Goal: Task Accomplishment & Management: Complete application form

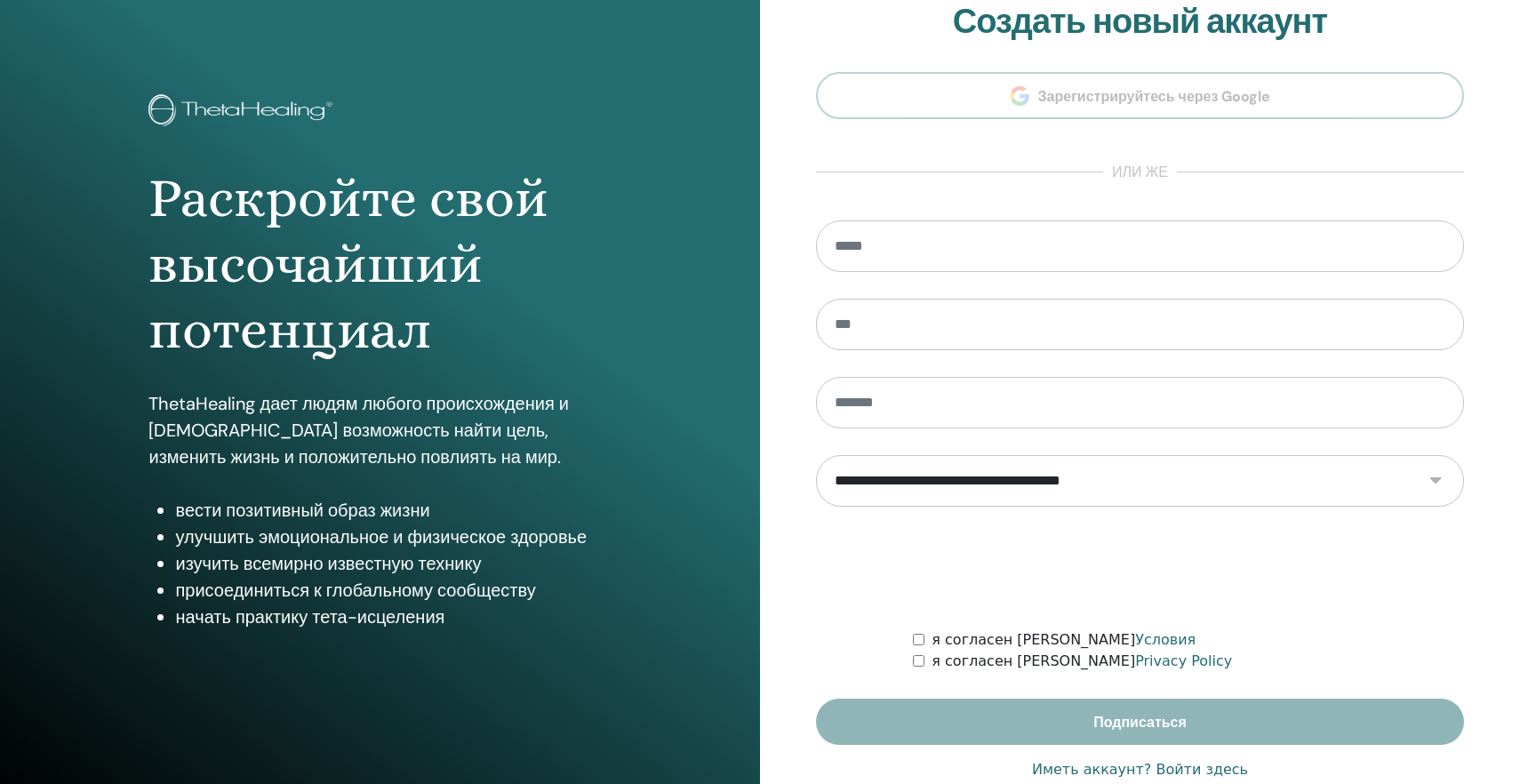
scroll to position [69, 0]
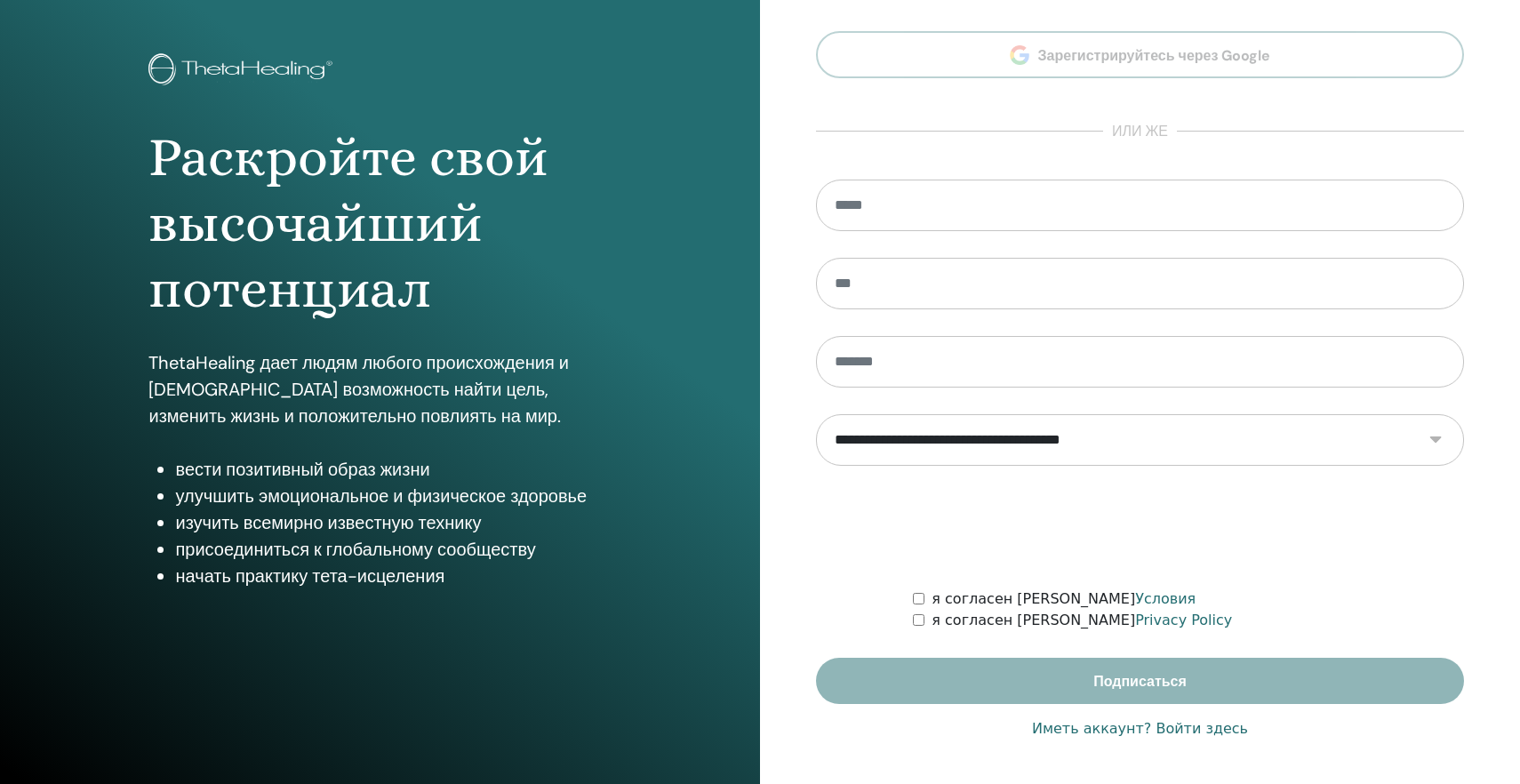
click at [1161, 729] on link "Иметь аккаунт? Войти здесь" at bounding box center [1140, 729] width 216 height 21
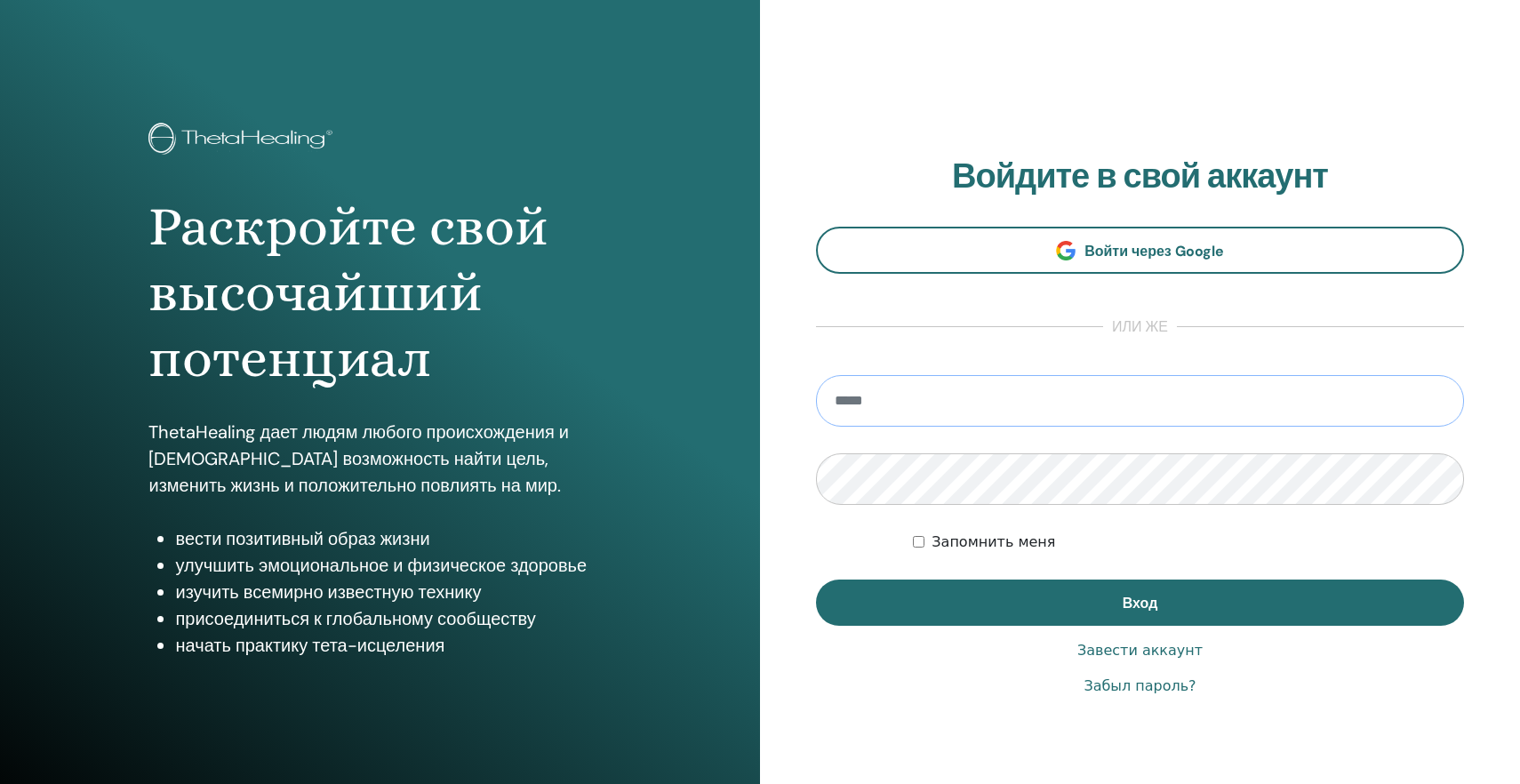
click at [847, 399] on input "email" at bounding box center [1140, 401] width 648 height 52
click at [840, 408] on input "email" at bounding box center [1140, 401] width 648 height 52
click at [835, 407] on input "email" at bounding box center [1140, 401] width 648 height 52
type input "*"
type input "**********"
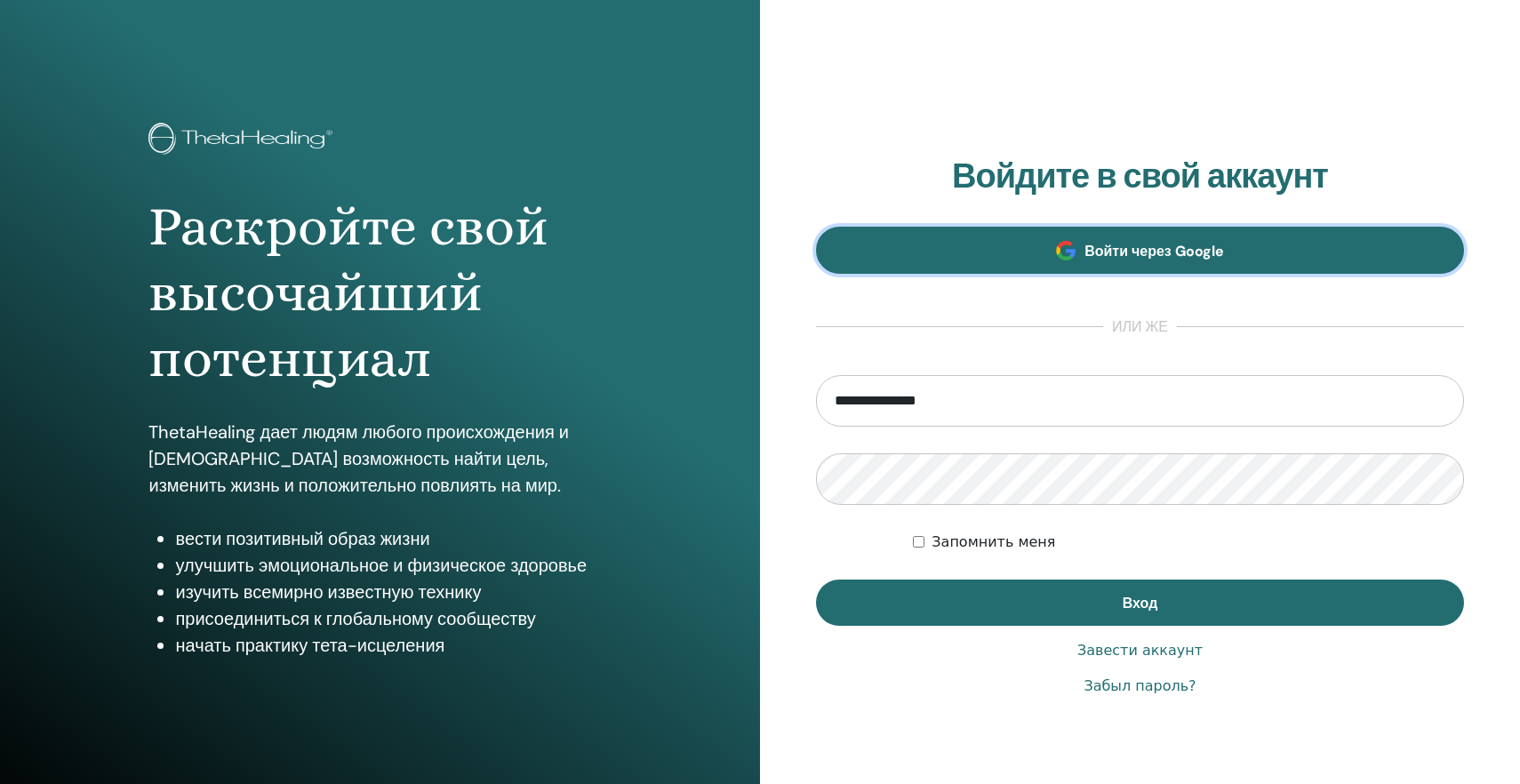
click at [1011, 266] on link "Войти через Google" at bounding box center [1140, 250] width 648 height 47
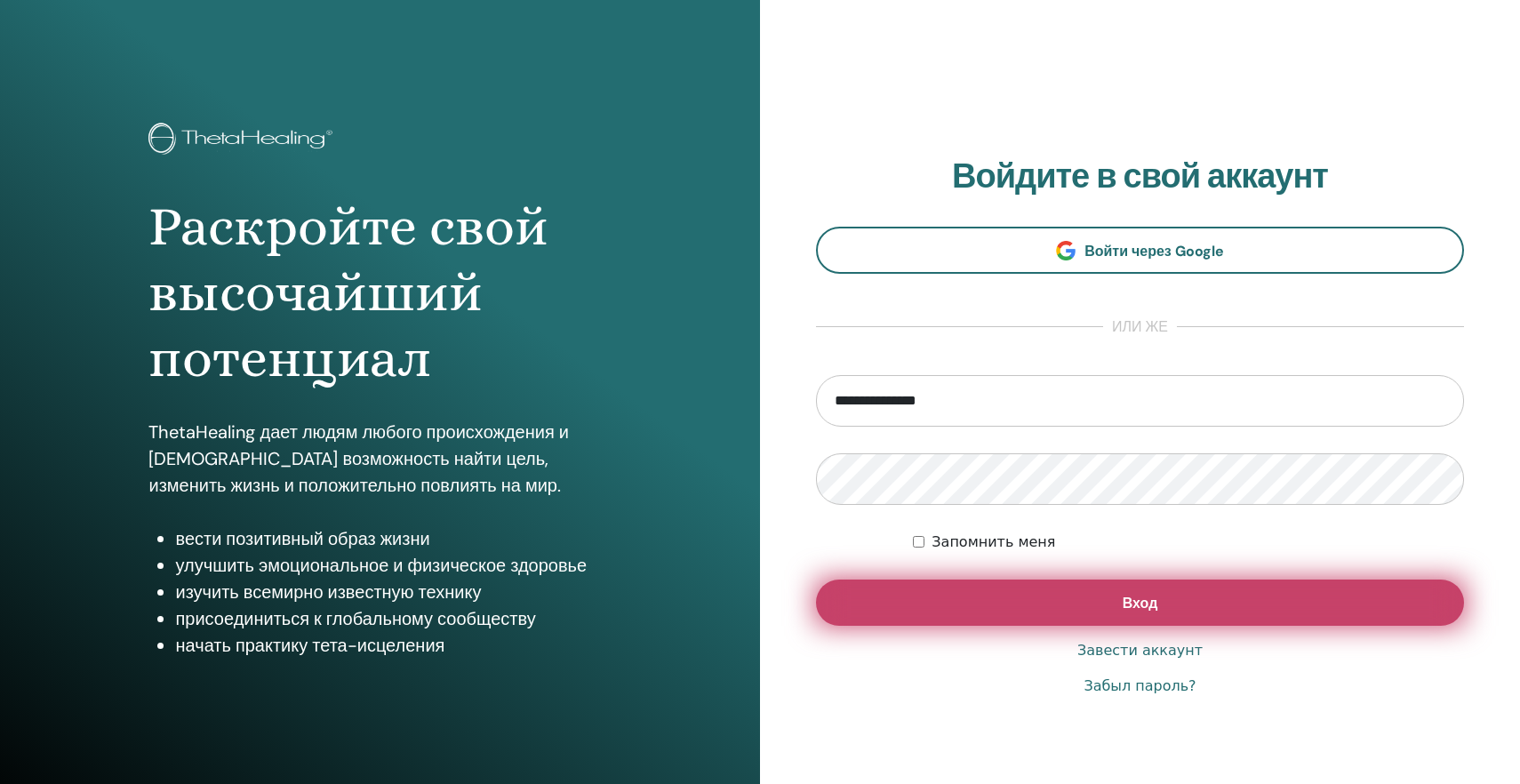
click at [972, 589] on button "Вход" at bounding box center [1140, 603] width 648 height 46
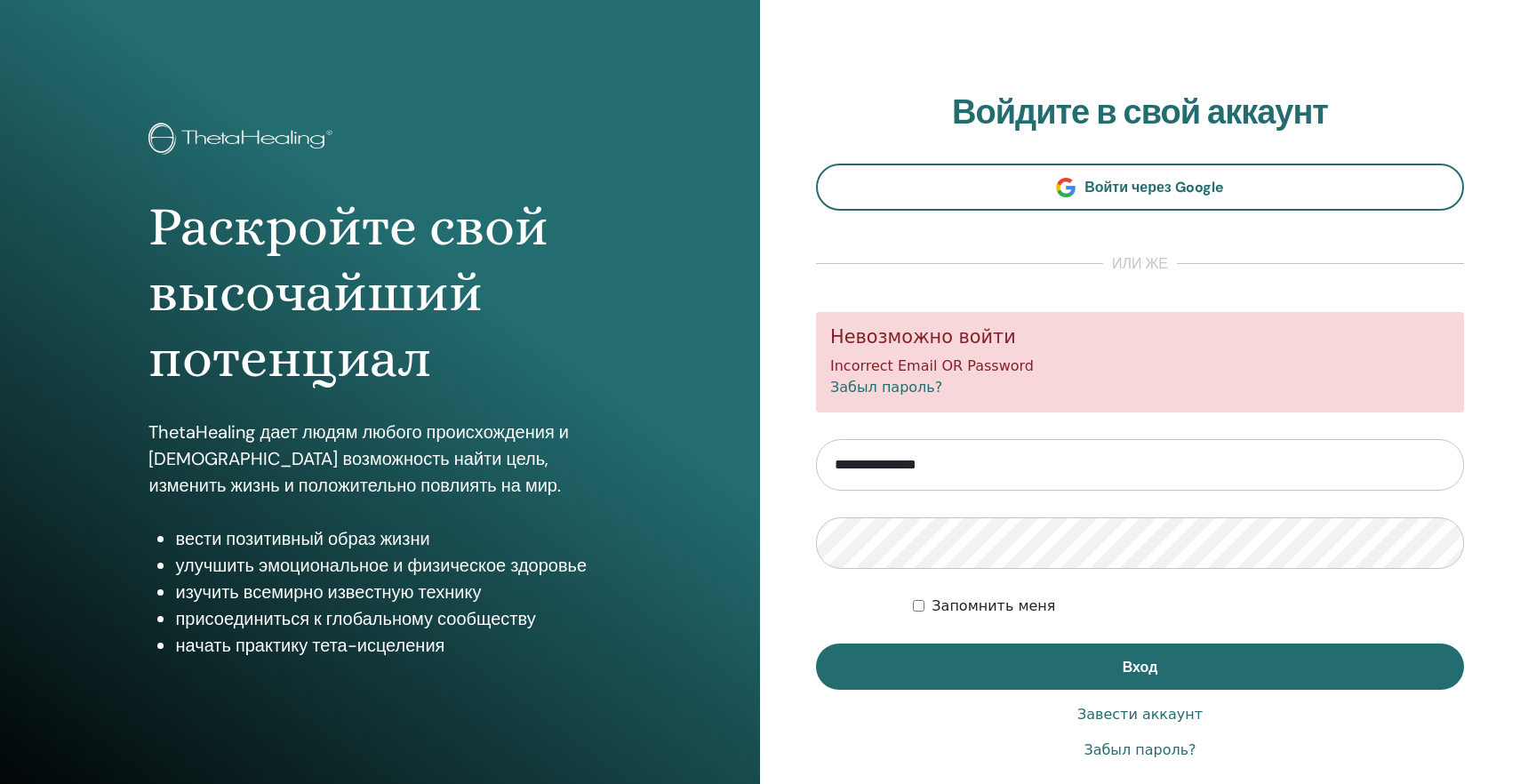
click at [1158, 756] on link "Забыл пароль?" at bounding box center [1139, 750] width 112 height 21
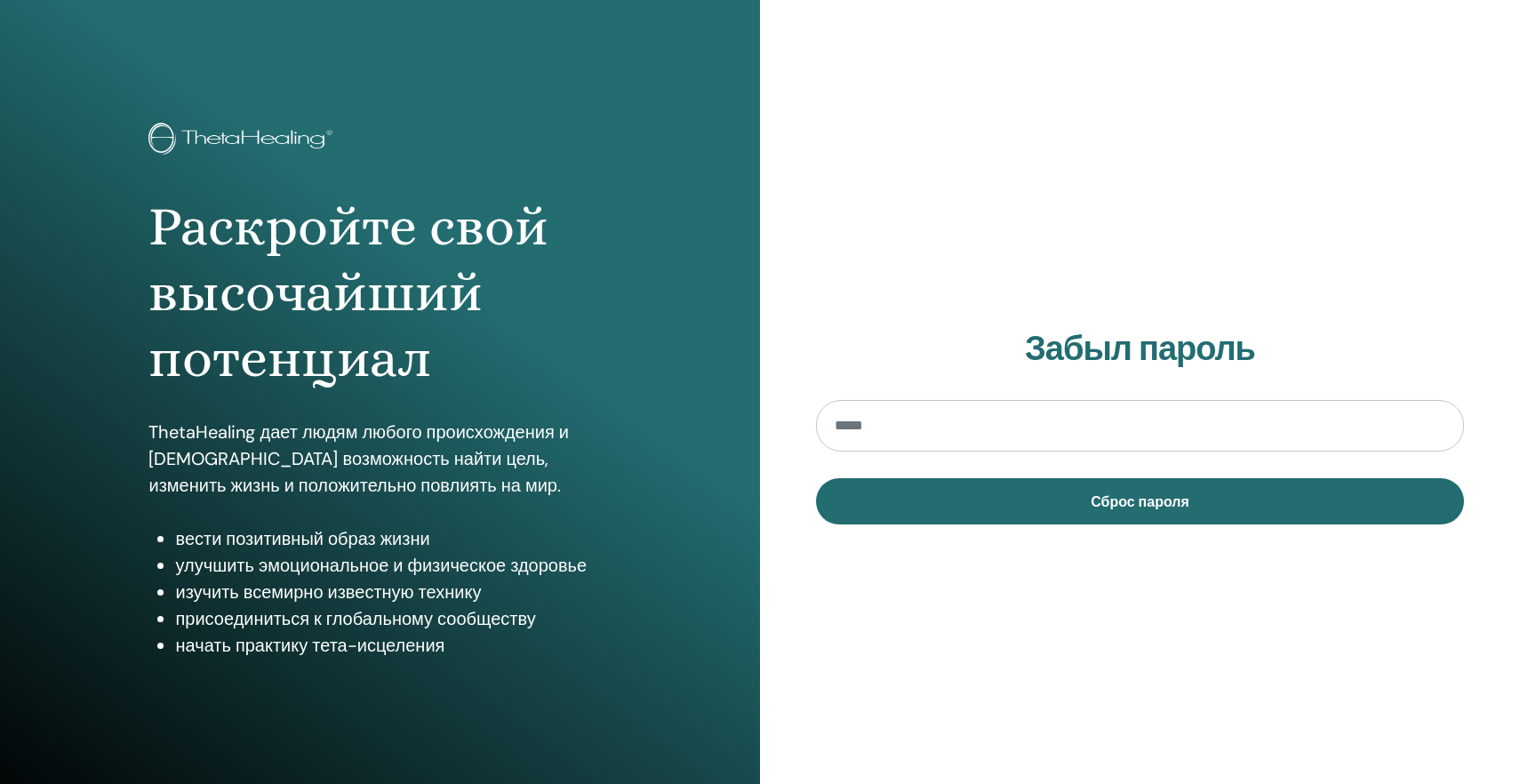
click at [1166, 754] on div "Забыл пароль Сброс пароля" at bounding box center [1140, 426] width 760 height 853
click at [1165, 753] on div "Забыл пароль Сброс пароля" at bounding box center [1140, 426] width 760 height 853
click at [1148, 753] on div "Забыл пароль Сброс пароля" at bounding box center [1140, 426] width 760 height 853
click at [848, 427] on input "email" at bounding box center [1140, 426] width 648 height 52
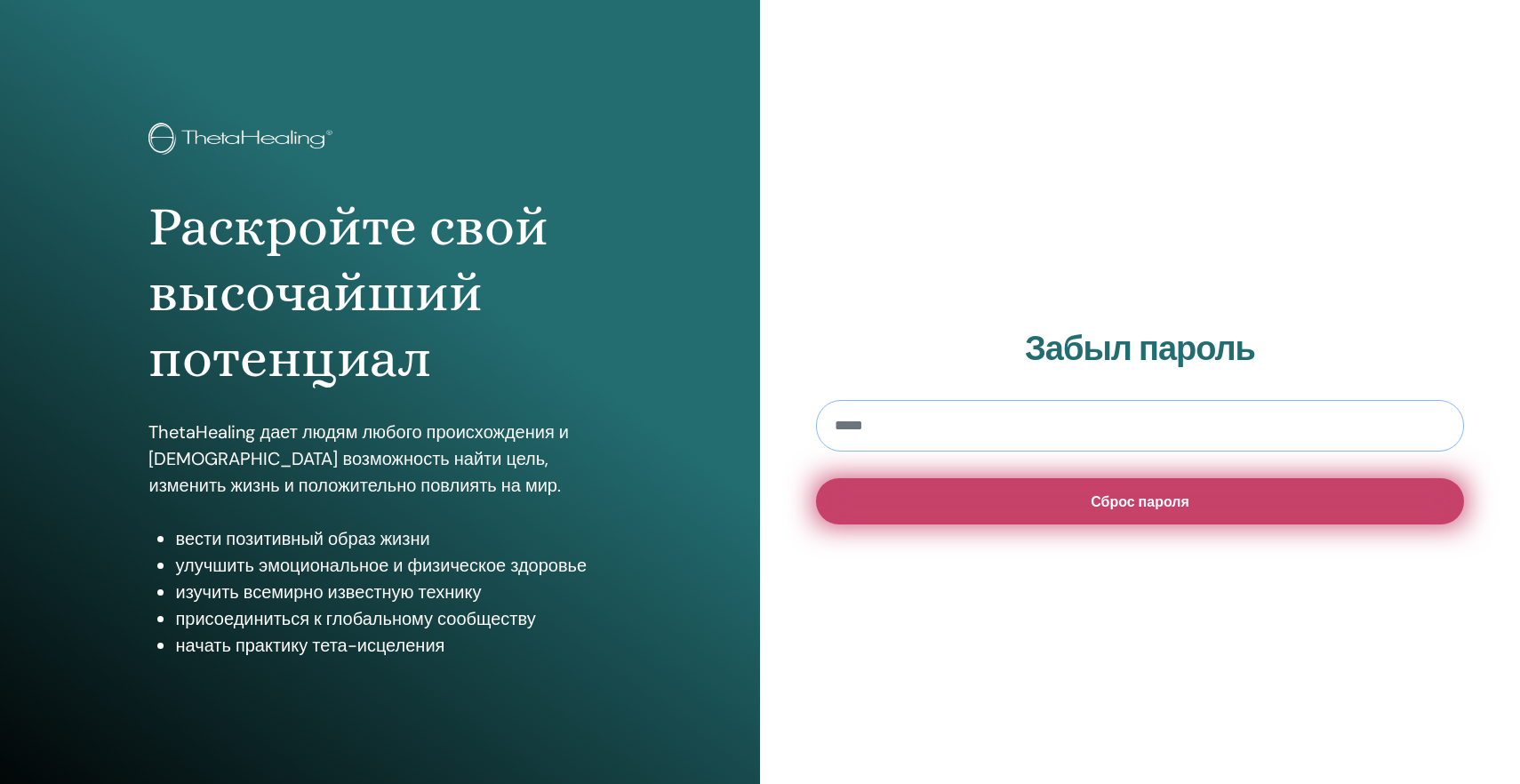
type input "**********"
click at [999, 496] on button "Сброс пароля" at bounding box center [1140, 501] width 648 height 46
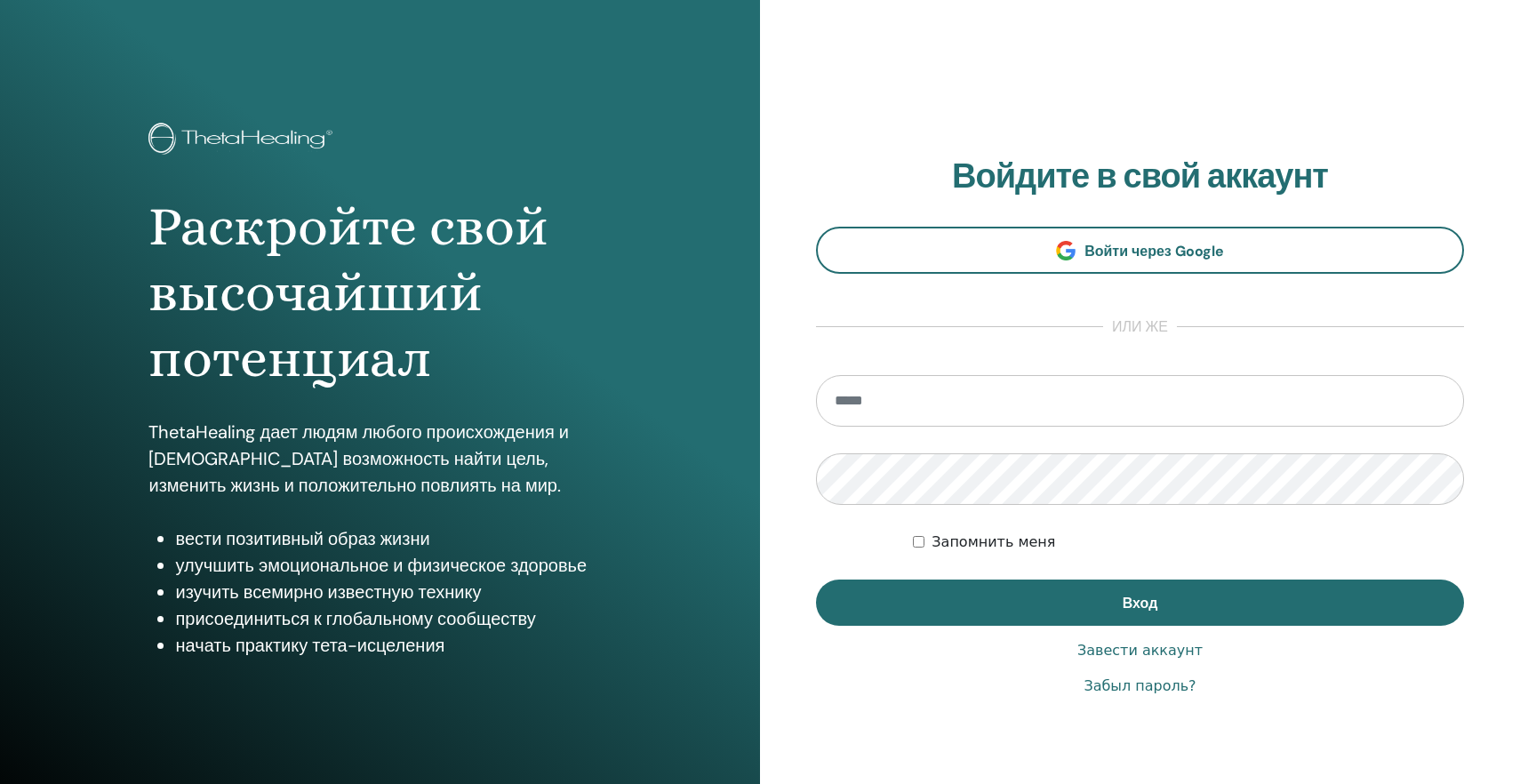
click at [871, 391] on input "email" at bounding box center [1140, 401] width 648 height 52
type input "**********"
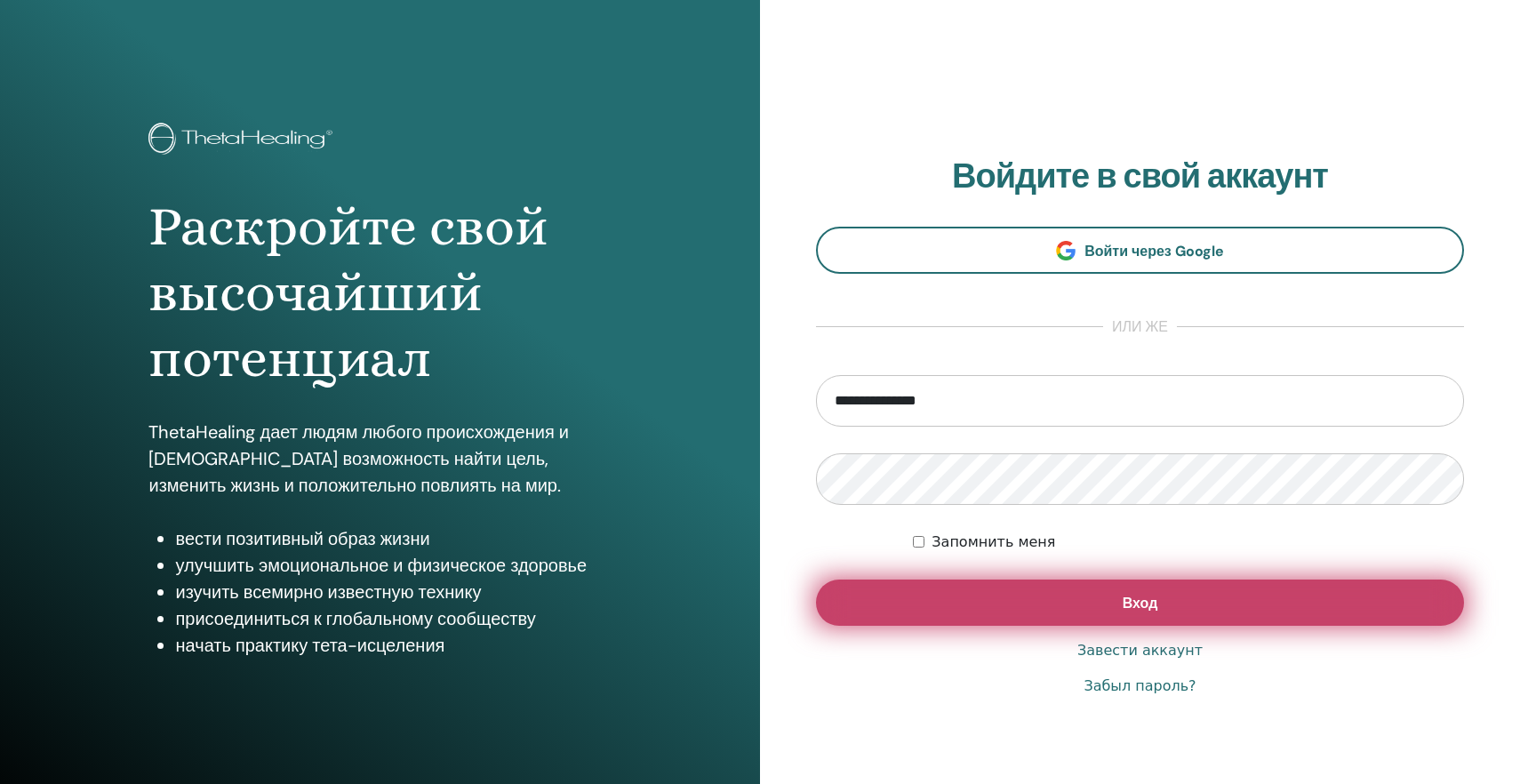
click at [961, 602] on button "Вход" at bounding box center [1140, 603] width 648 height 46
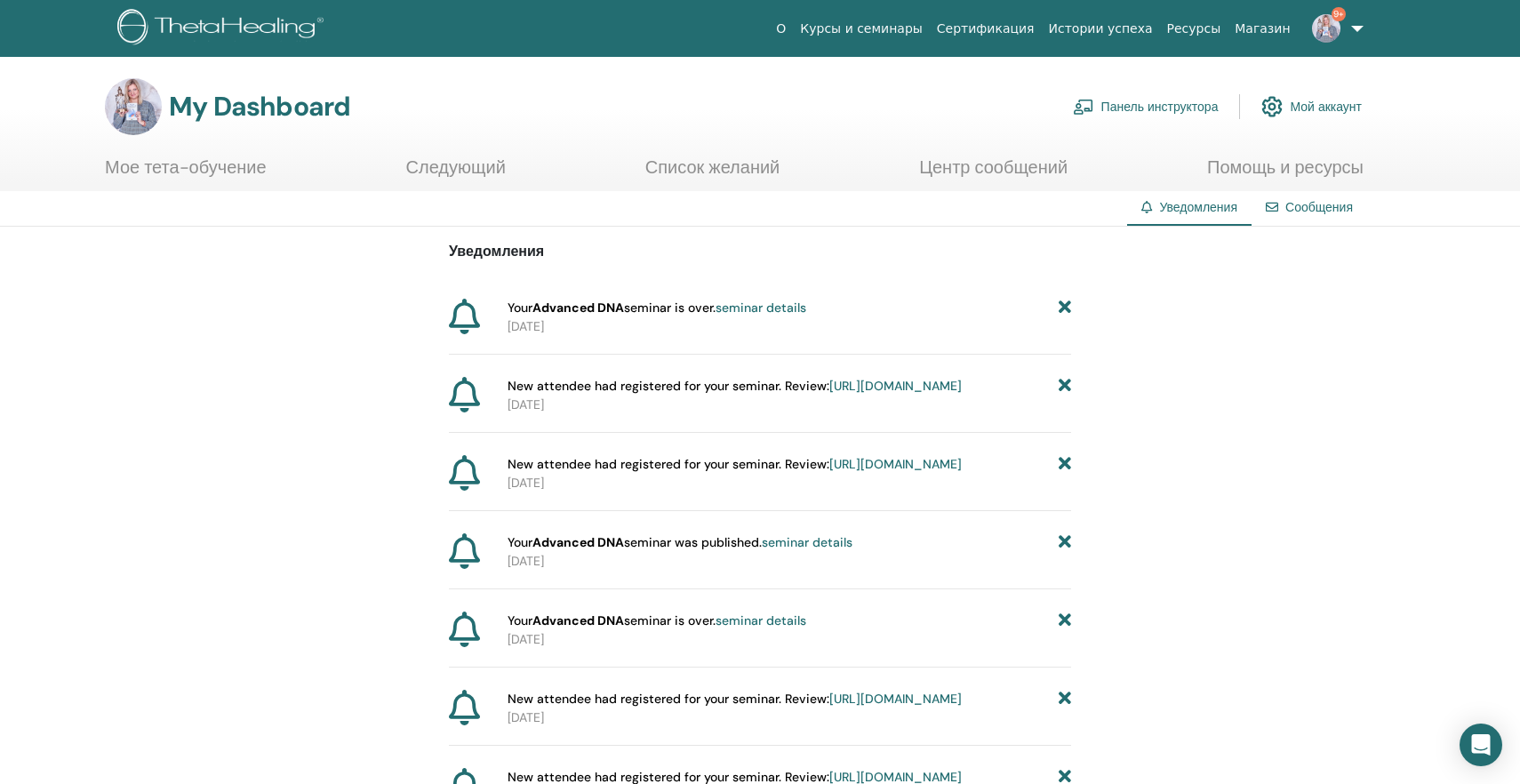
click at [1178, 126] on link "Панель инструктора" at bounding box center [1146, 106] width 146 height 39
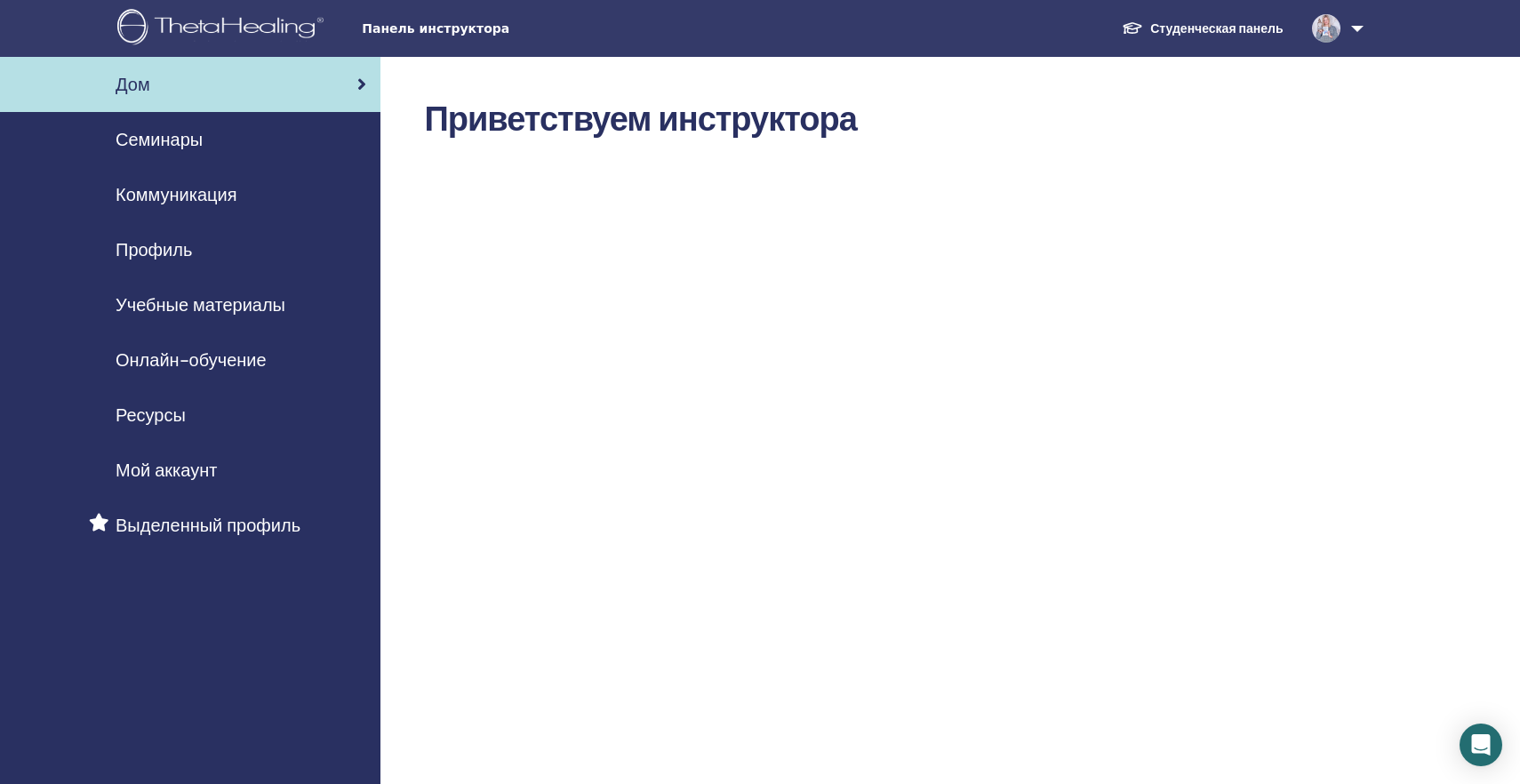
click at [204, 475] on span "Мой аккаунт" at bounding box center [166, 470] width 102 height 27
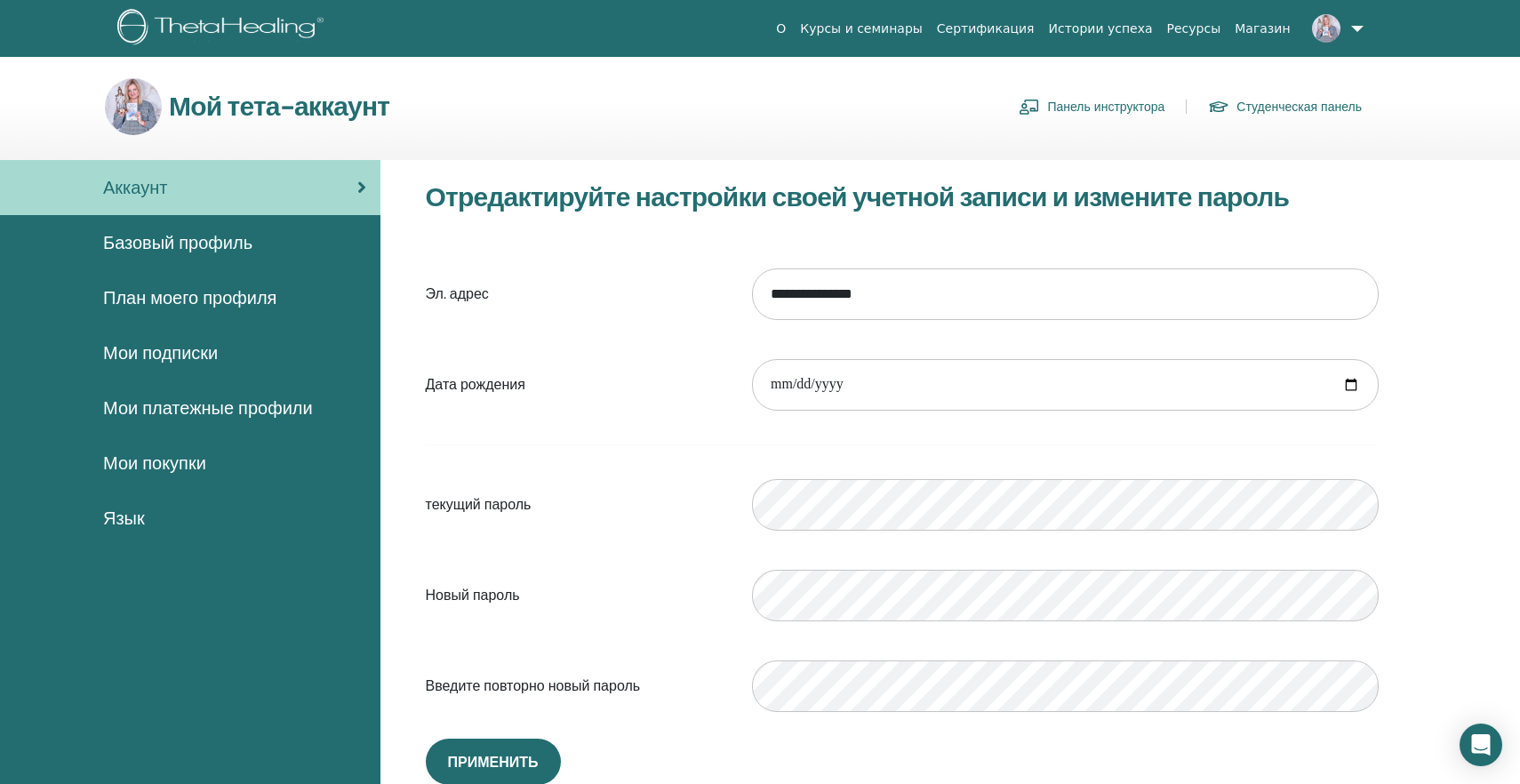
click at [202, 408] on span "Мои платежные профили" at bounding box center [208, 408] width 210 height 27
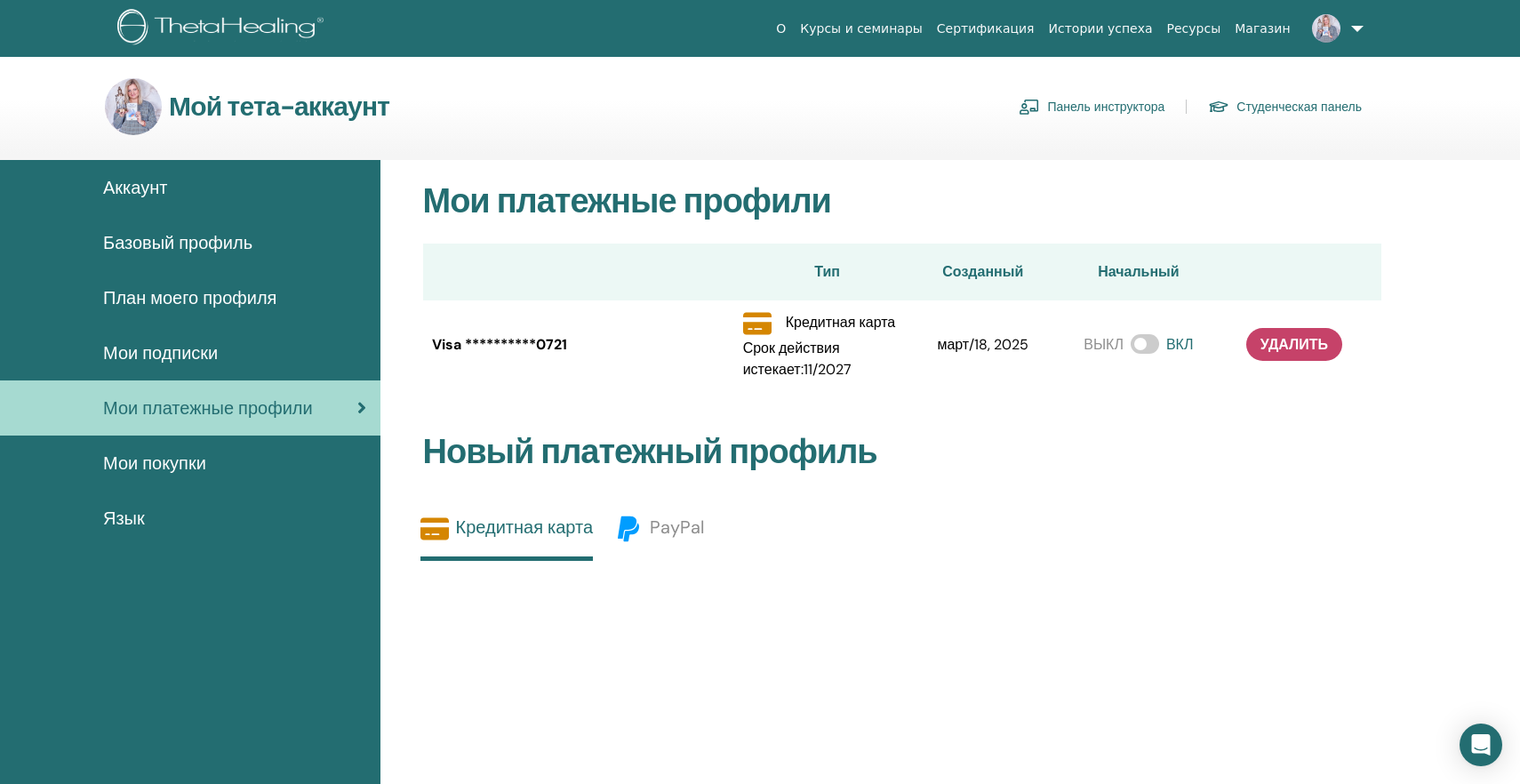
click at [1073, 112] on link "Панель инструктора" at bounding box center [1092, 106] width 146 height 29
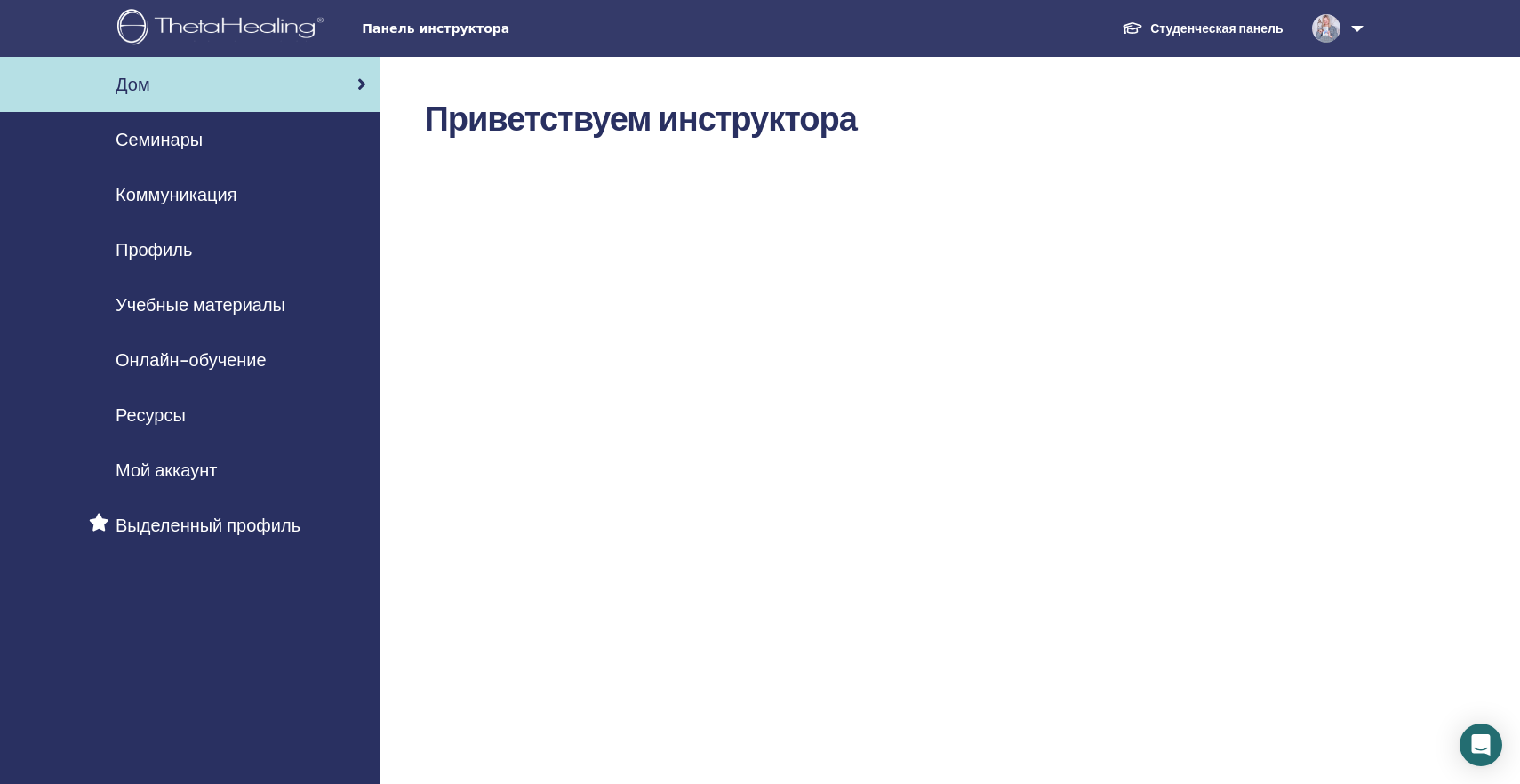
click at [176, 144] on span "Семинары" at bounding box center [159, 140] width 87 height 27
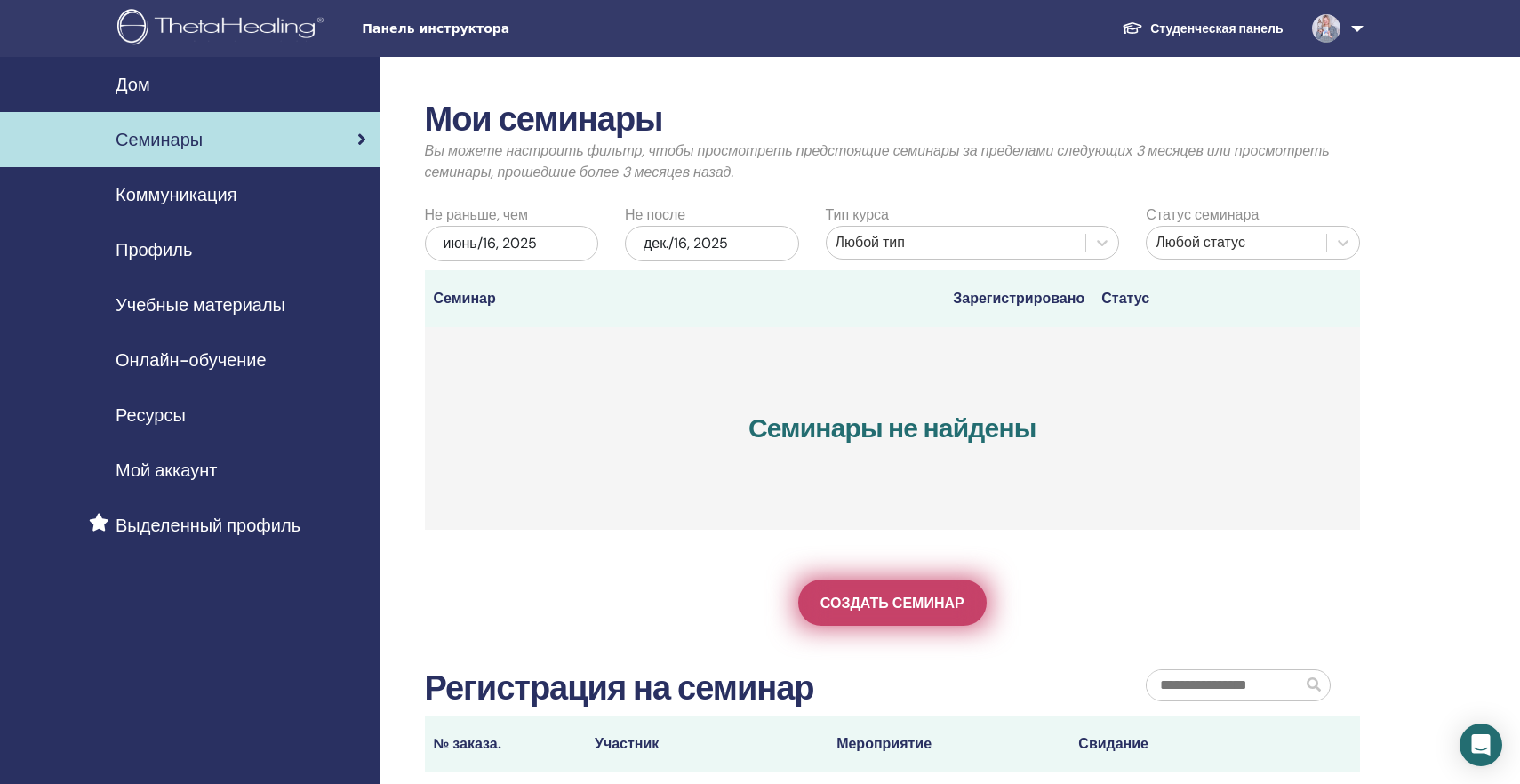
click at [892, 596] on span "Создать семинар" at bounding box center [893, 603] width 144 height 18
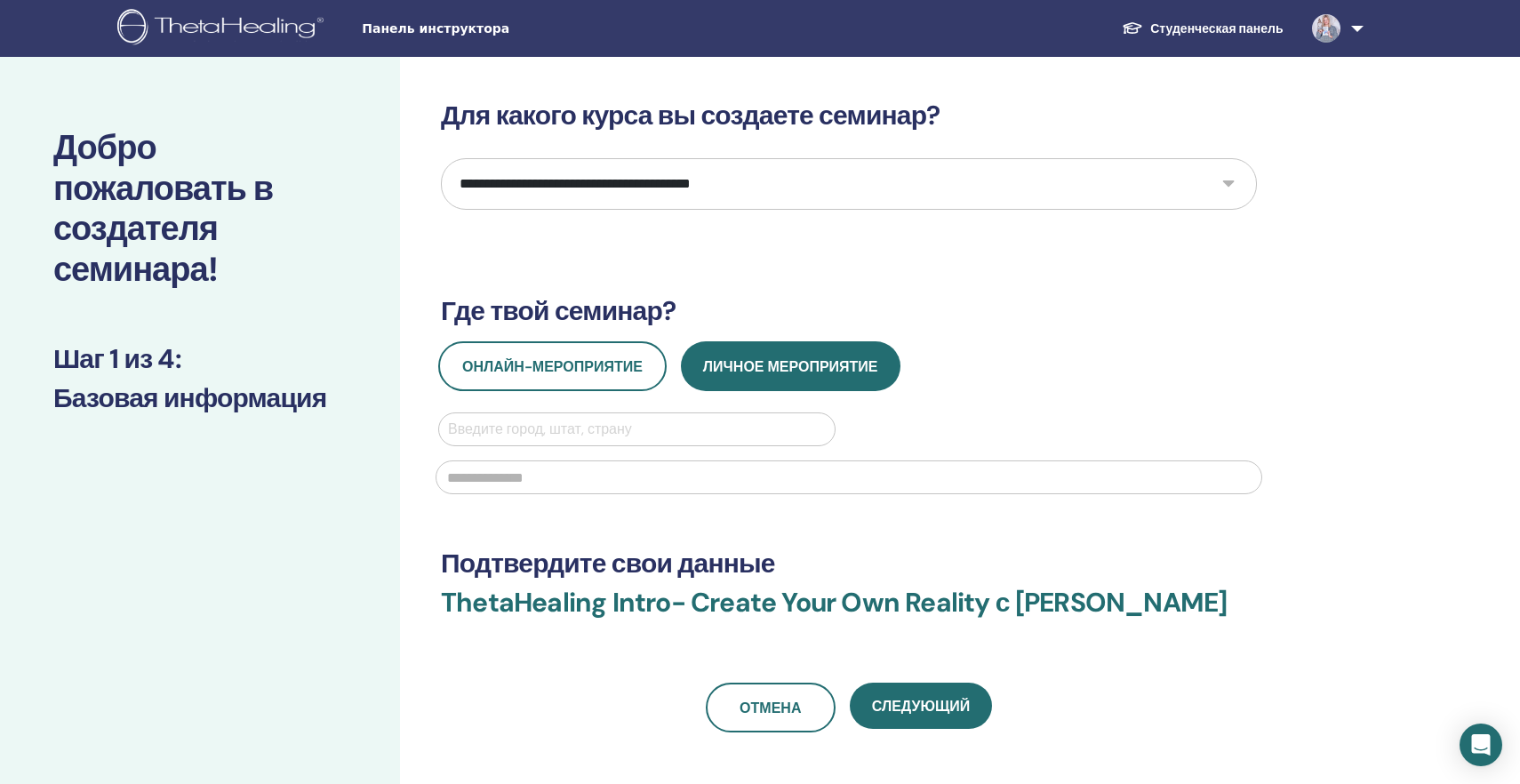
click at [1233, 186] on select "**********" at bounding box center [849, 184] width 816 height 52
select select "*"
click at [441, 158] on select "**********" at bounding box center [849, 184] width 816 height 52
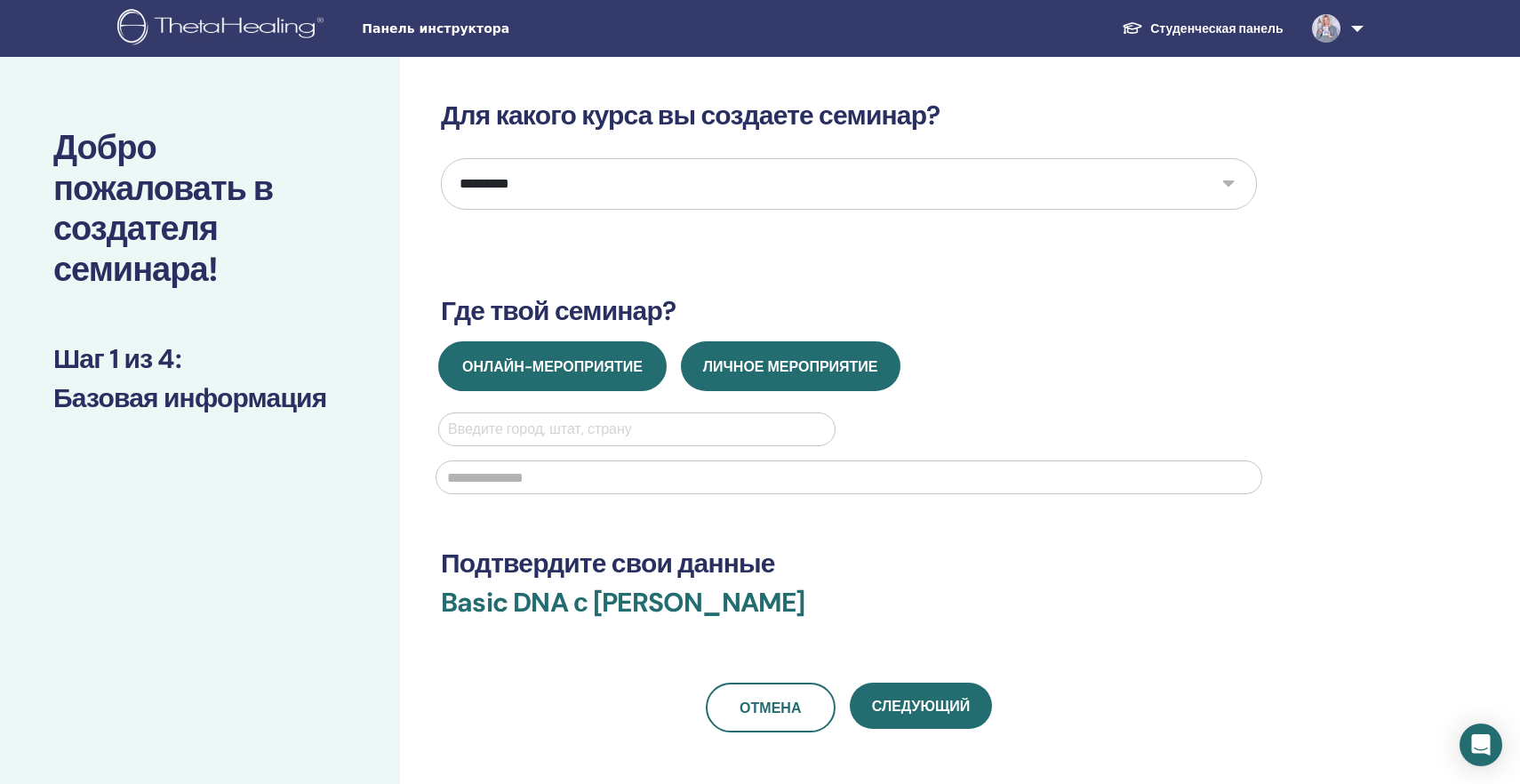
click at [618, 368] on span "Онлайн-мероприятие" at bounding box center [552, 367] width 180 height 18
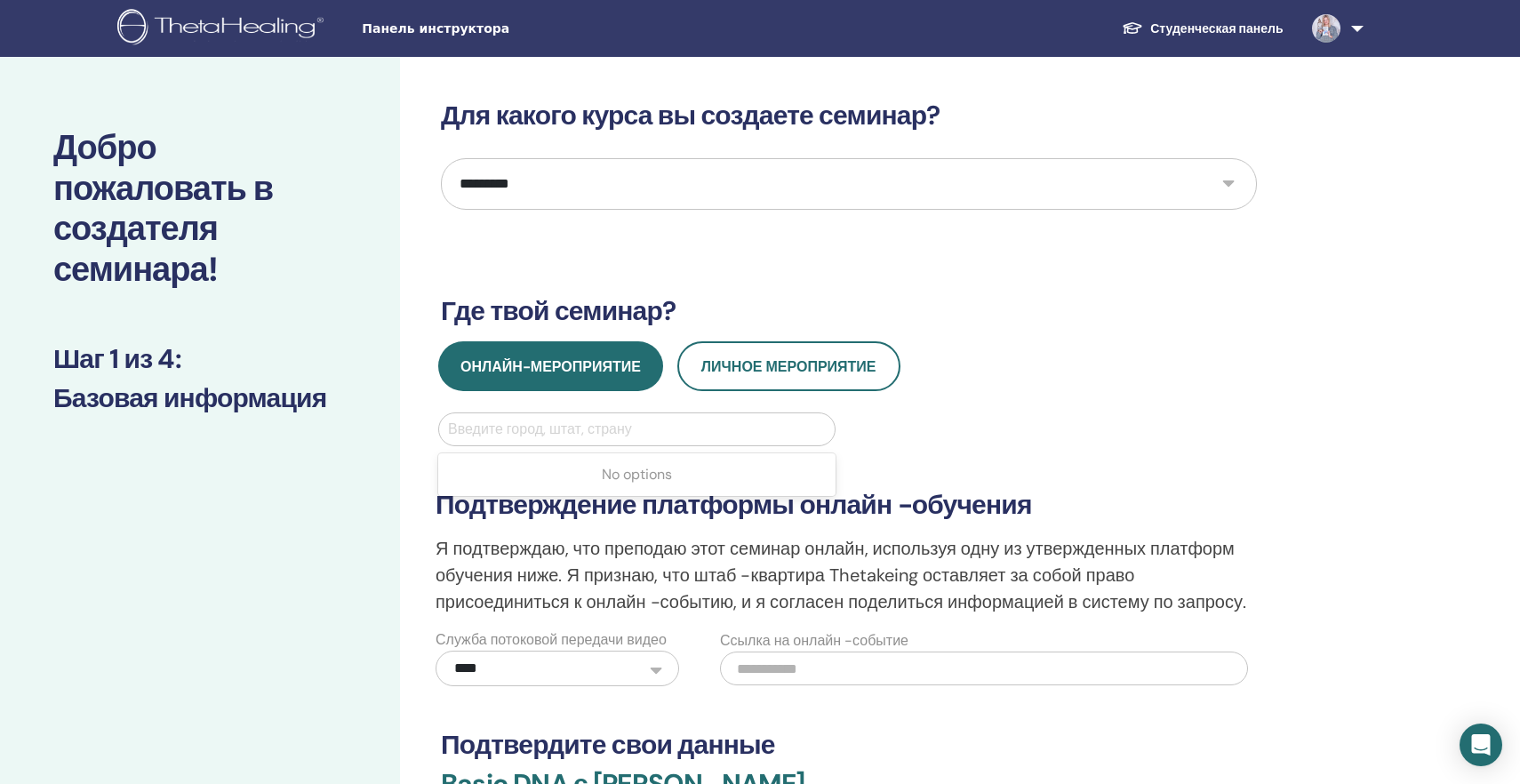
click at [584, 438] on div at bounding box center [637, 429] width 378 height 25
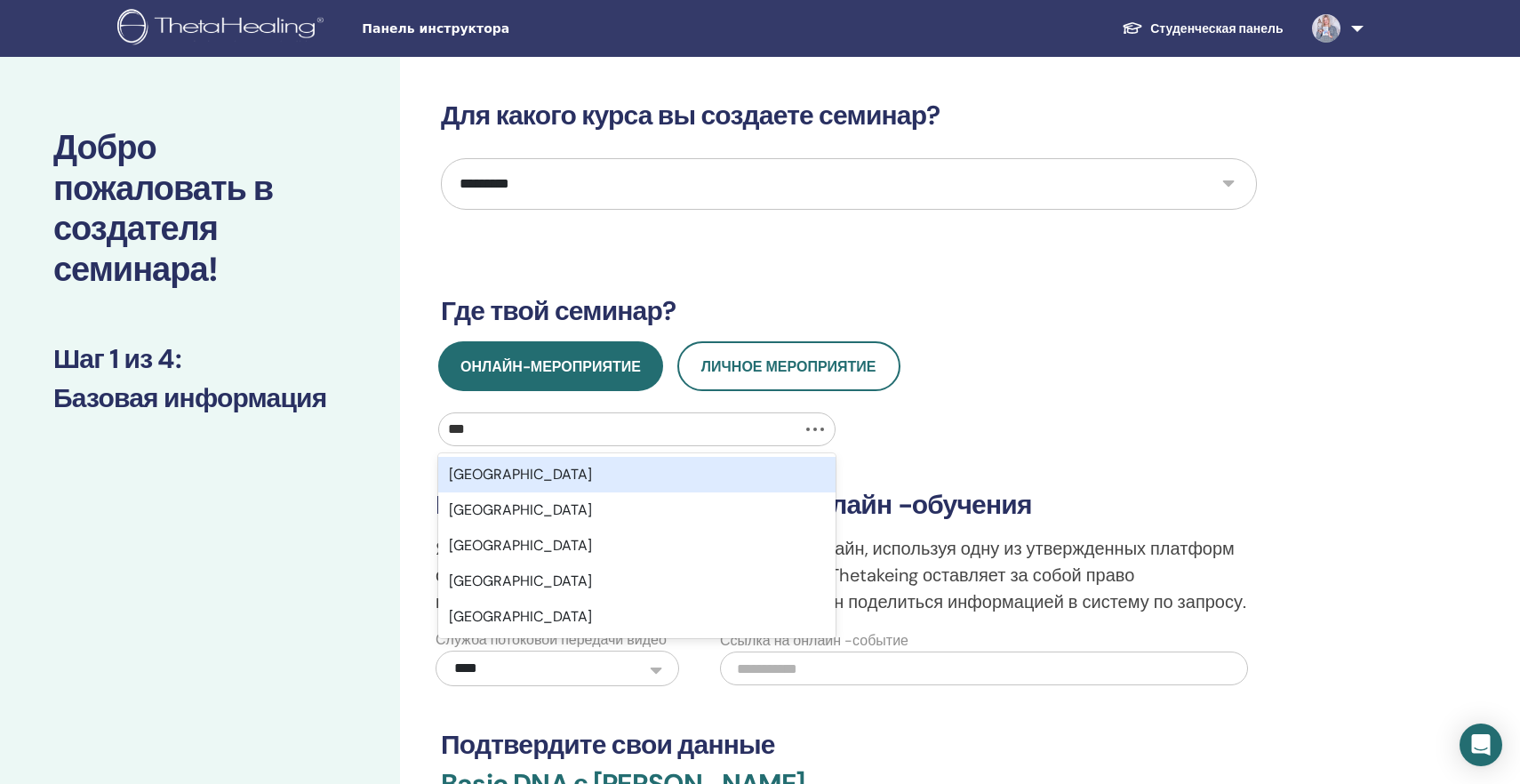
type input "****"
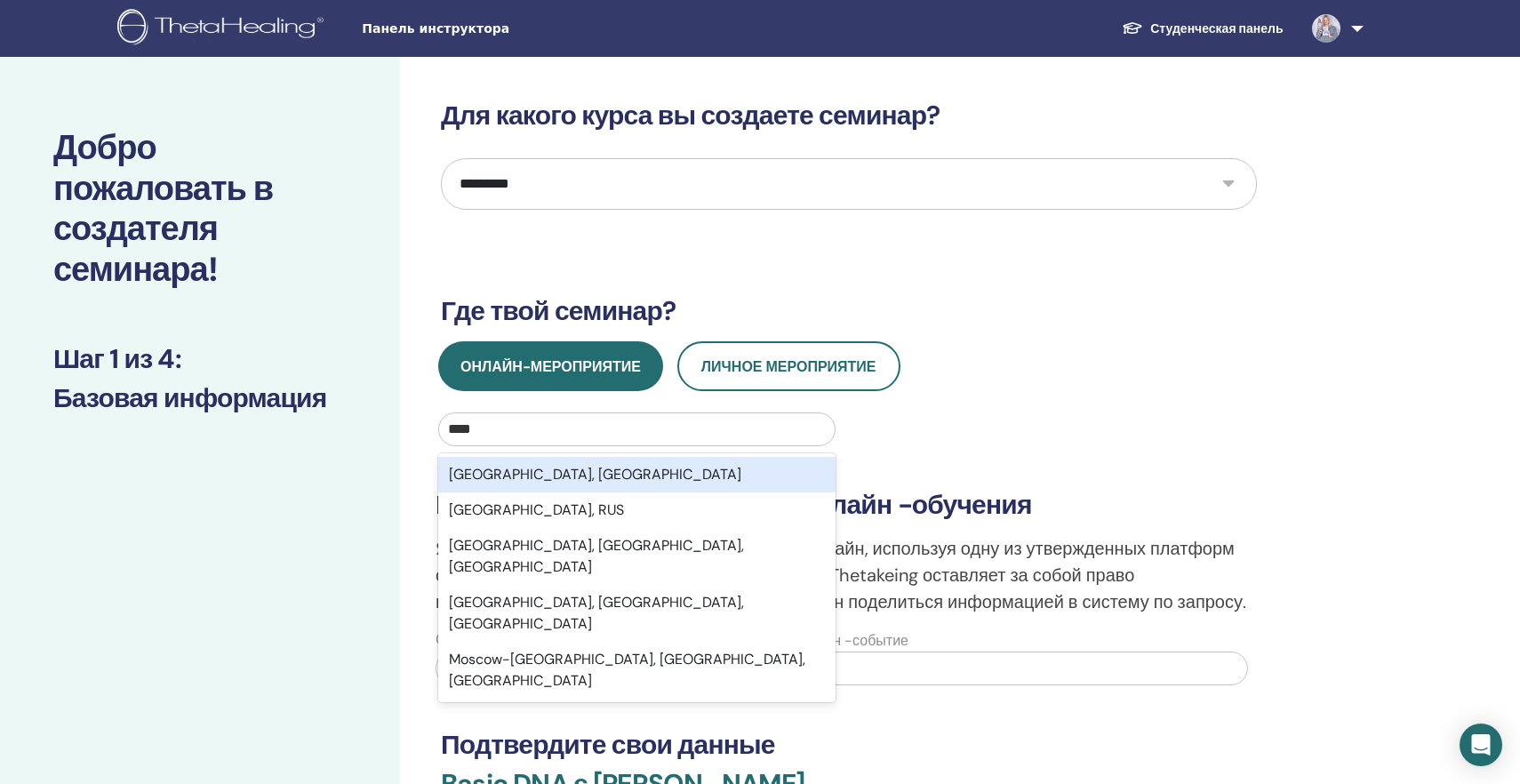
click at [587, 475] on div "[GEOGRAPHIC_DATA], [GEOGRAPHIC_DATA]" at bounding box center [637, 474] width 398 height 35
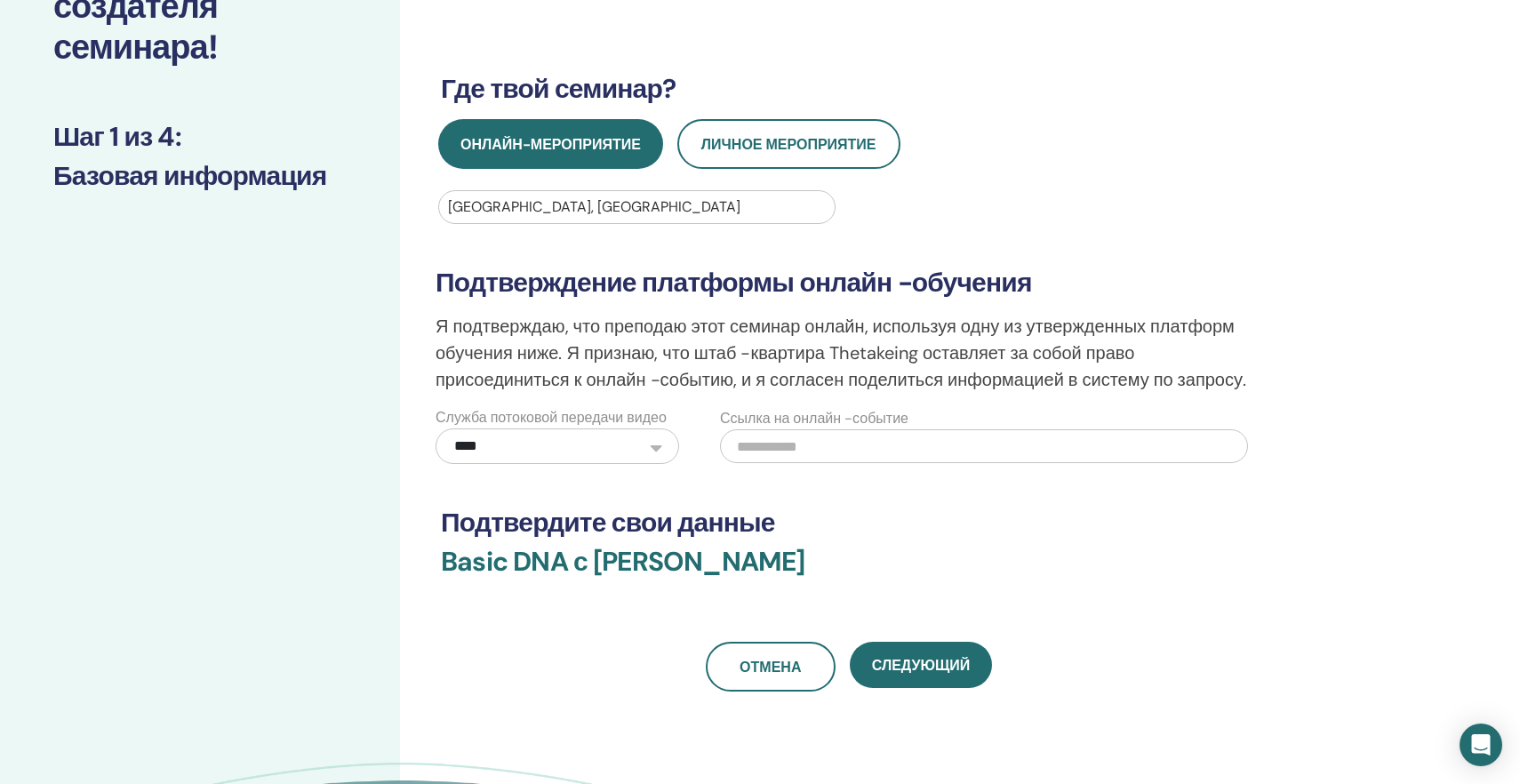
scroll to position [241, 0]
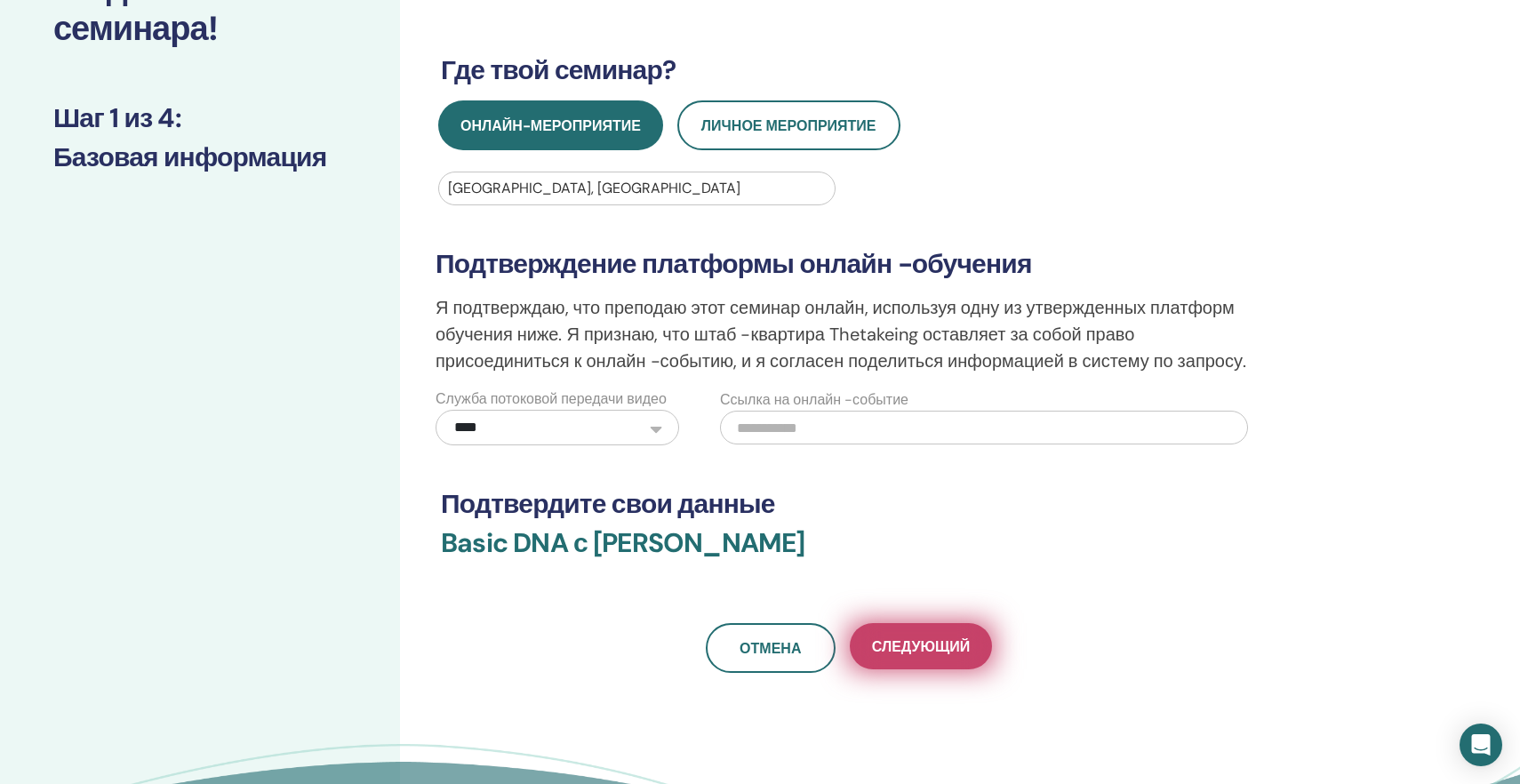
click at [894, 656] on span "Следующий" at bounding box center [921, 646] width 98 height 18
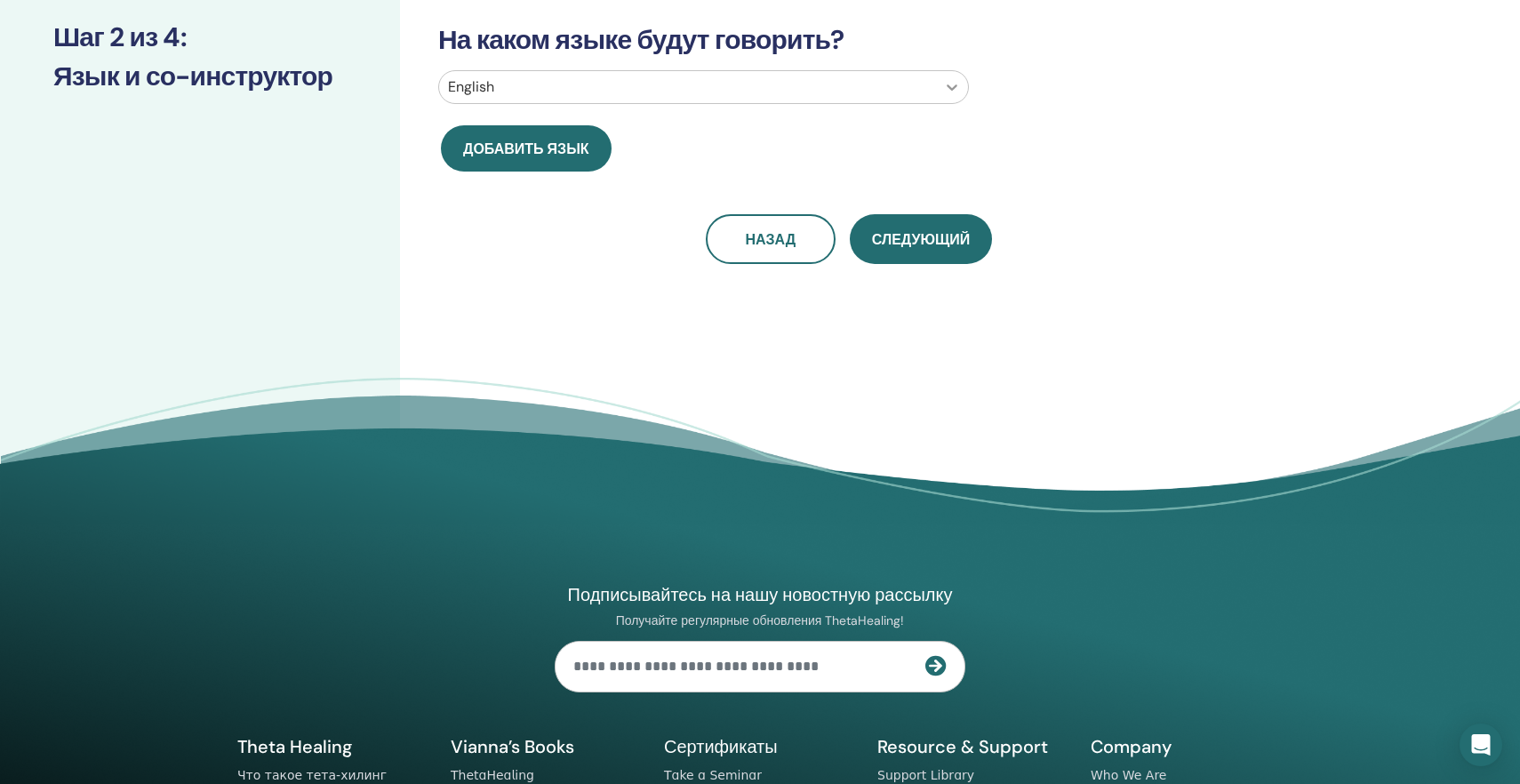
click at [954, 81] on icon at bounding box center [951, 87] width 18 height 18
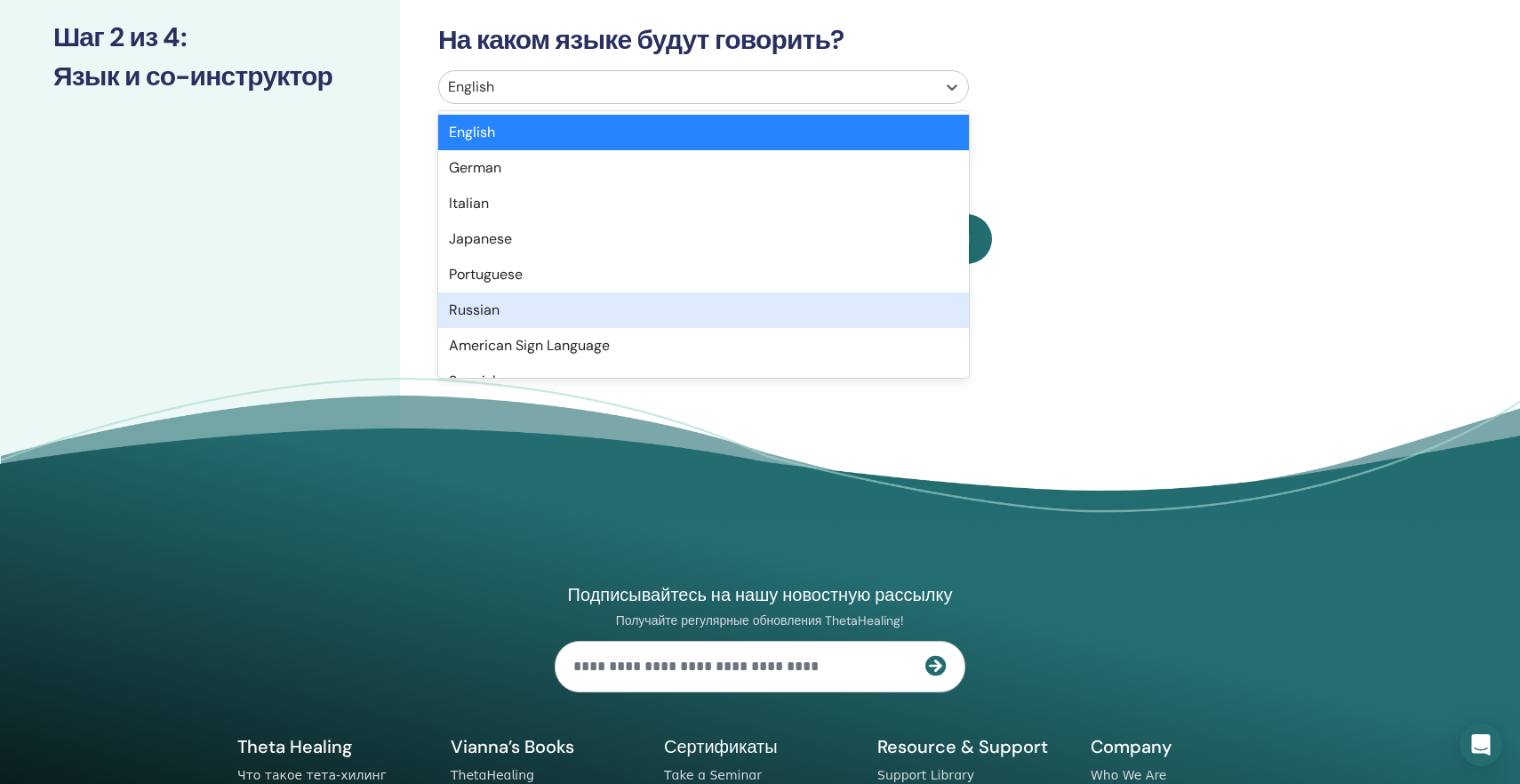
click at [581, 309] on div "Russian" at bounding box center [704, 310] width 531 height 35
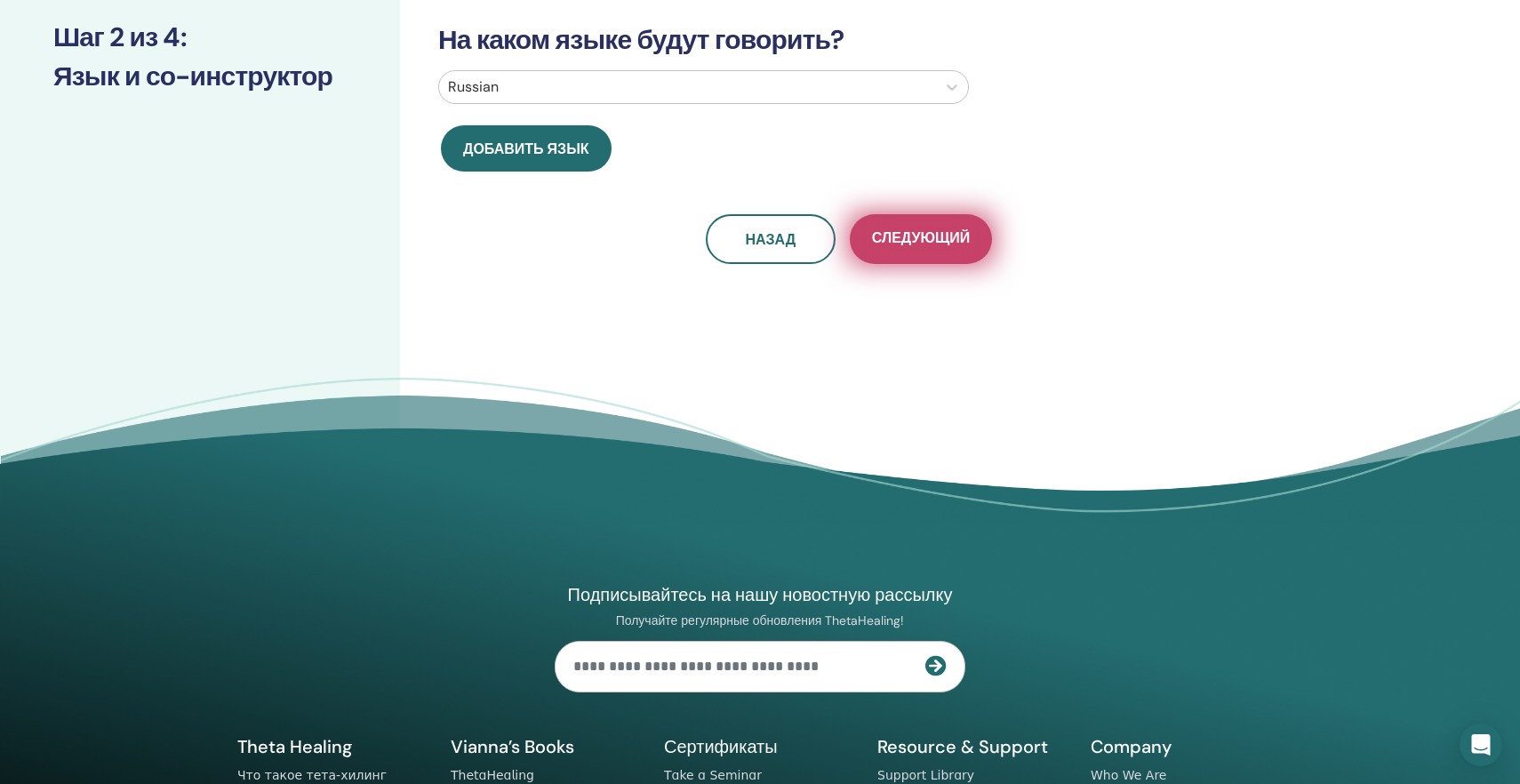
click at [886, 240] on span "Следующий" at bounding box center [921, 239] width 98 height 22
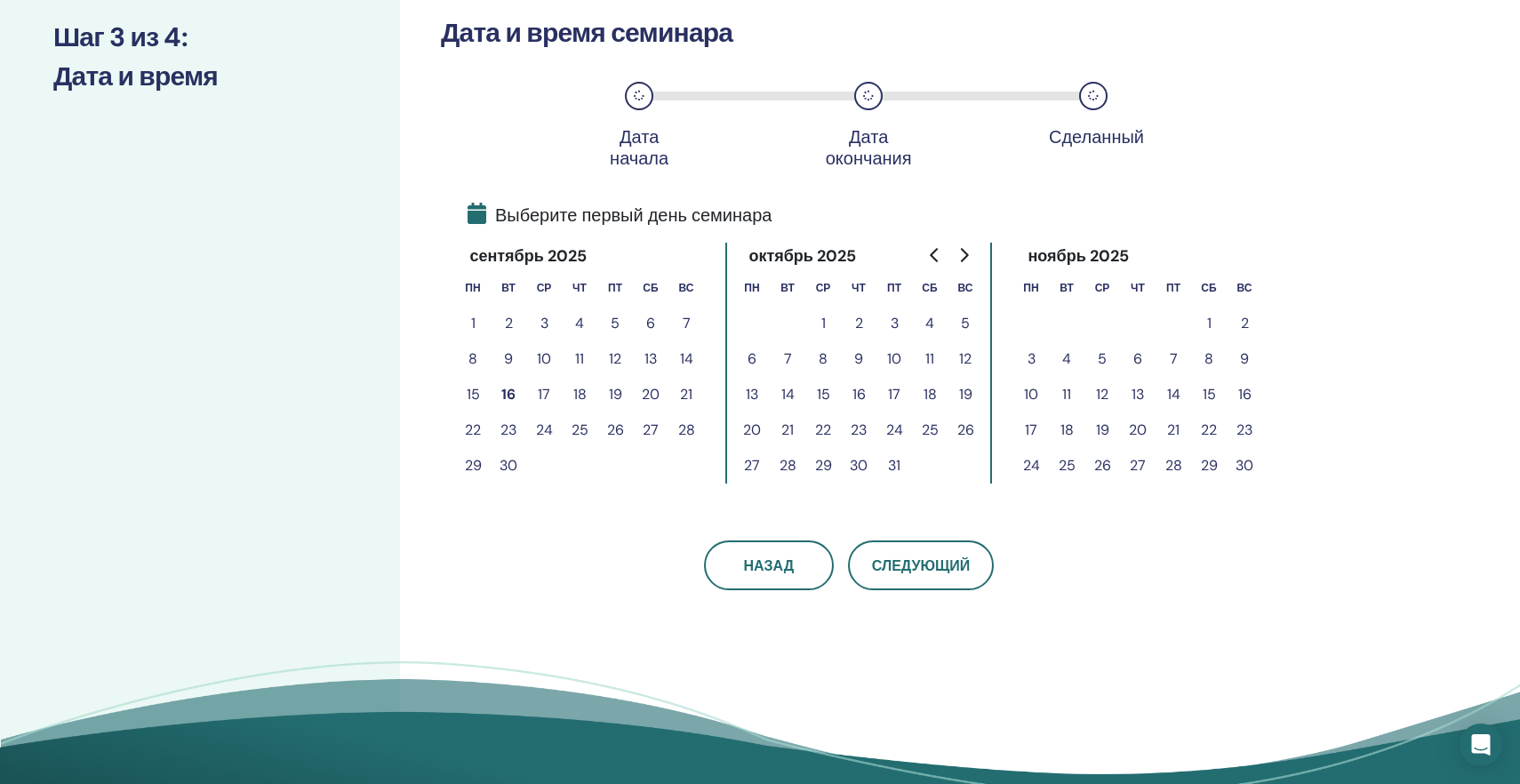
click at [617, 394] on button "19" at bounding box center [615, 395] width 35 height 35
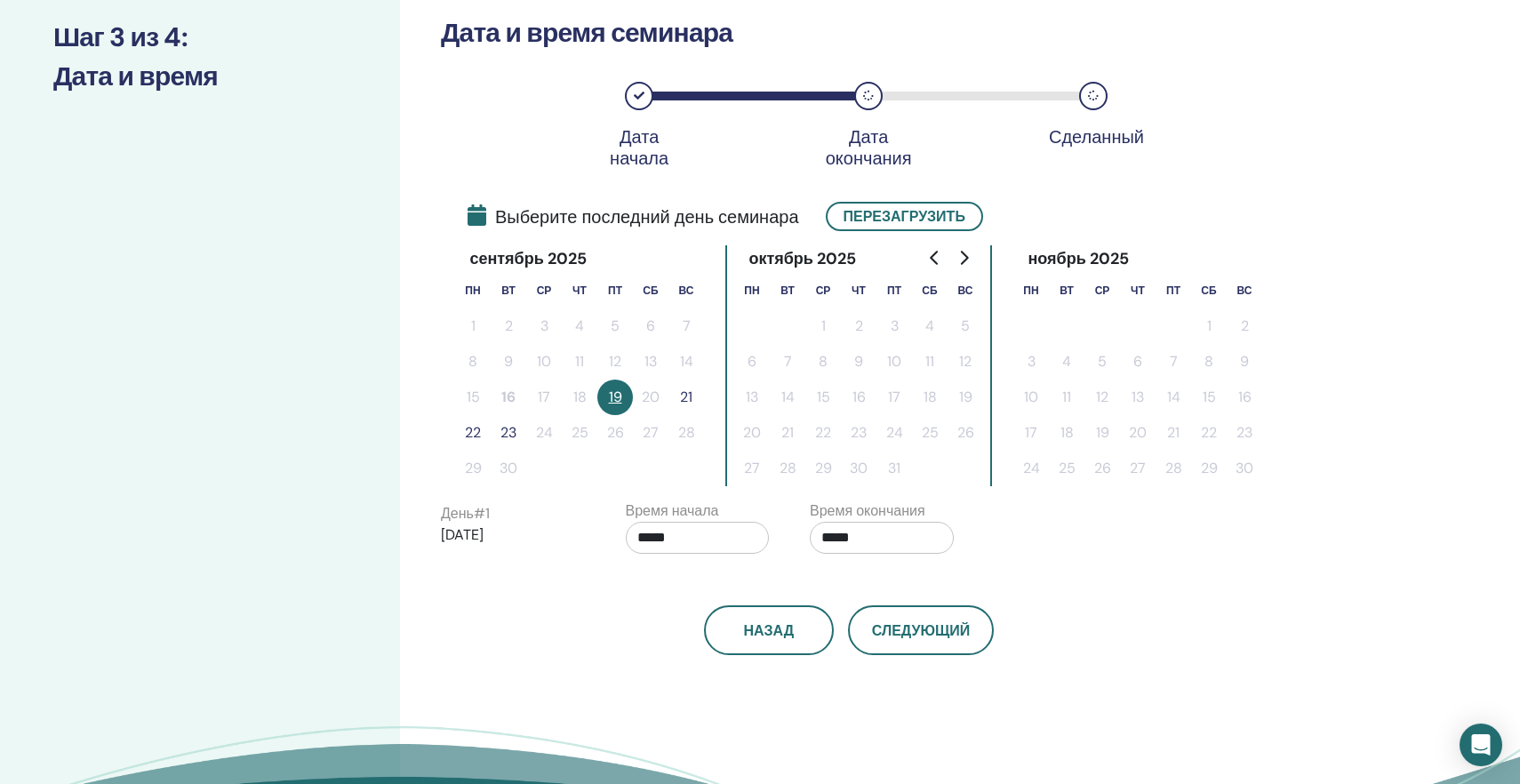
click at [687, 395] on button "21" at bounding box center [686, 398] width 35 height 35
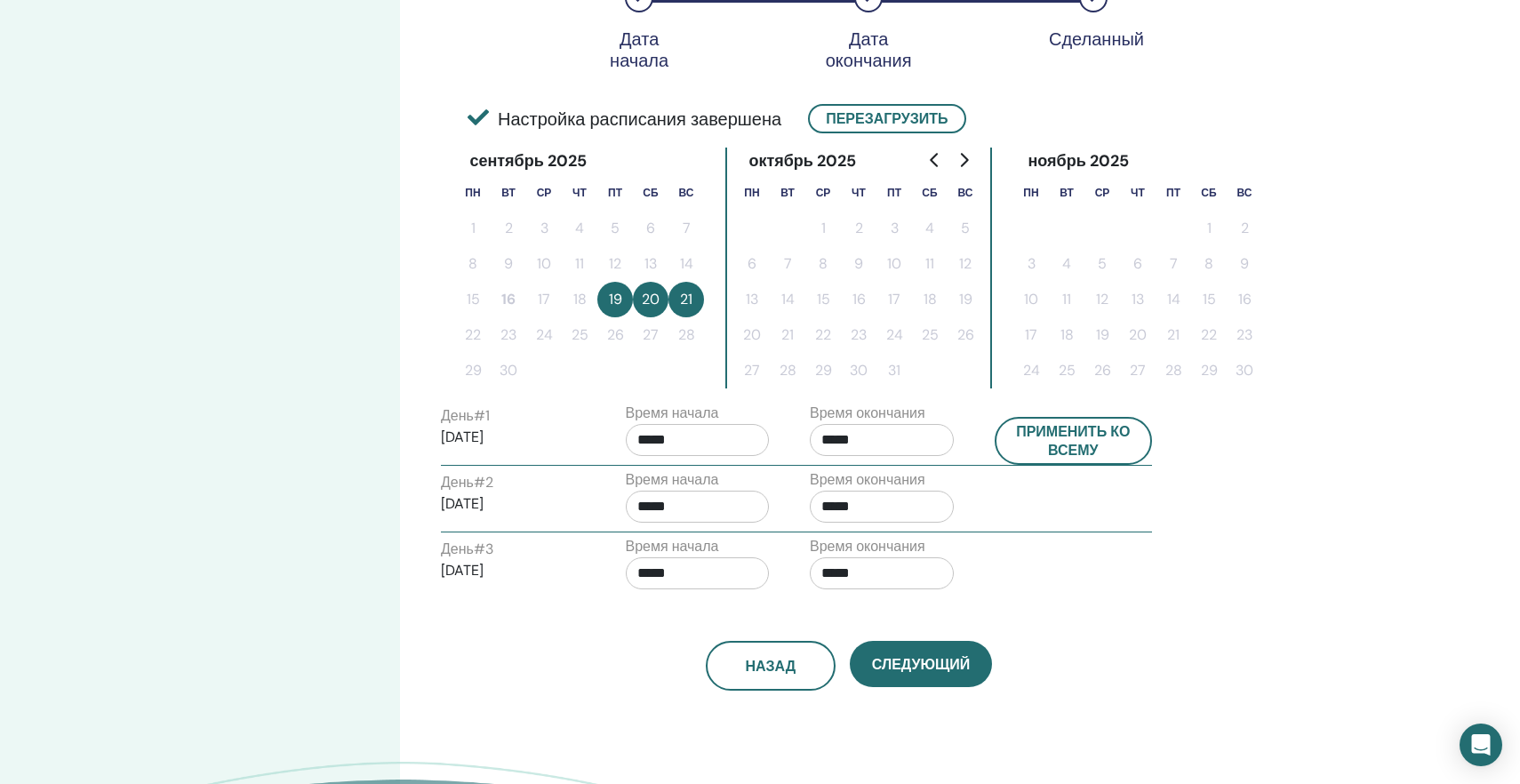
scroll to position [339, 0]
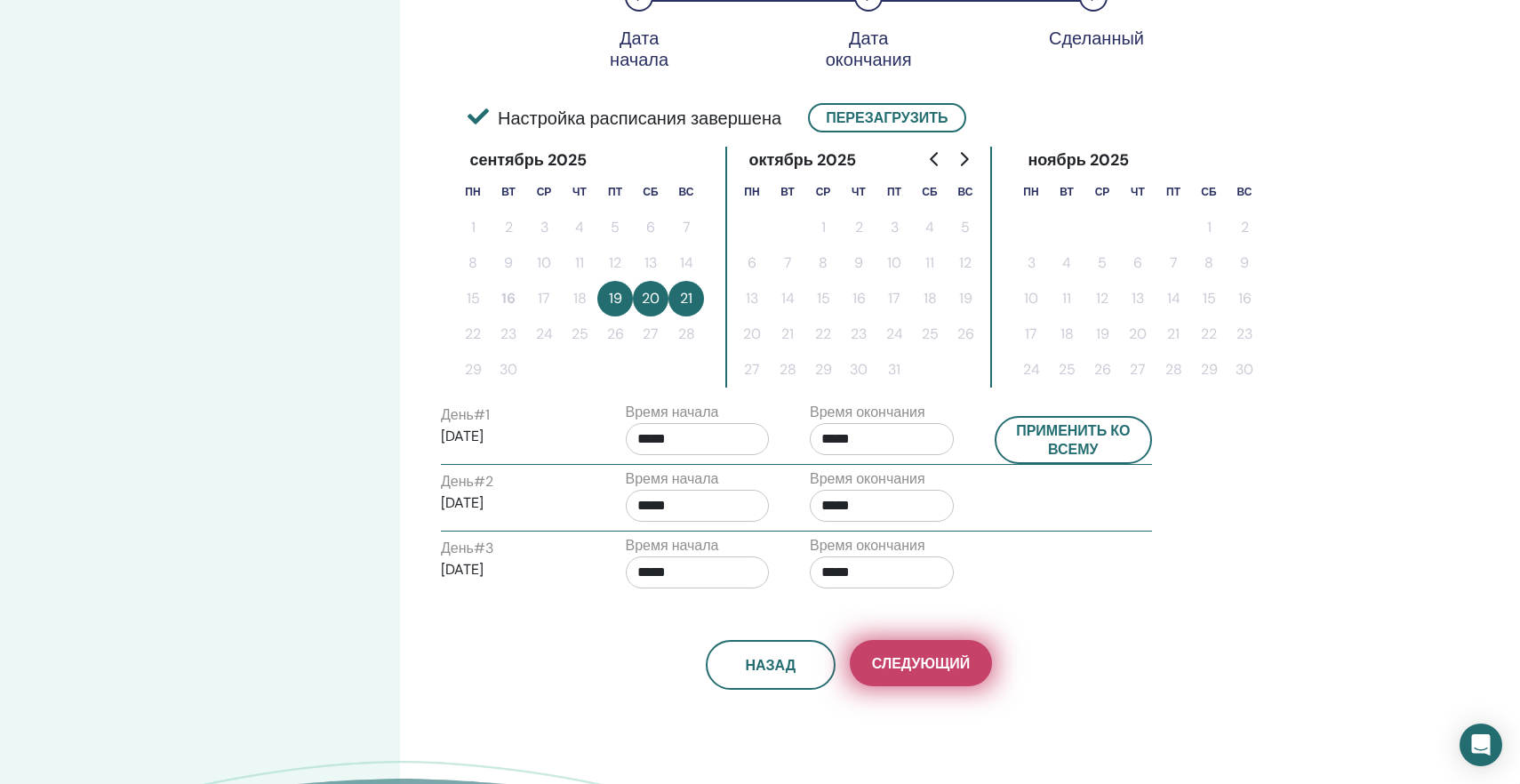
click at [892, 665] on span "Следующий" at bounding box center [921, 664] width 98 height 18
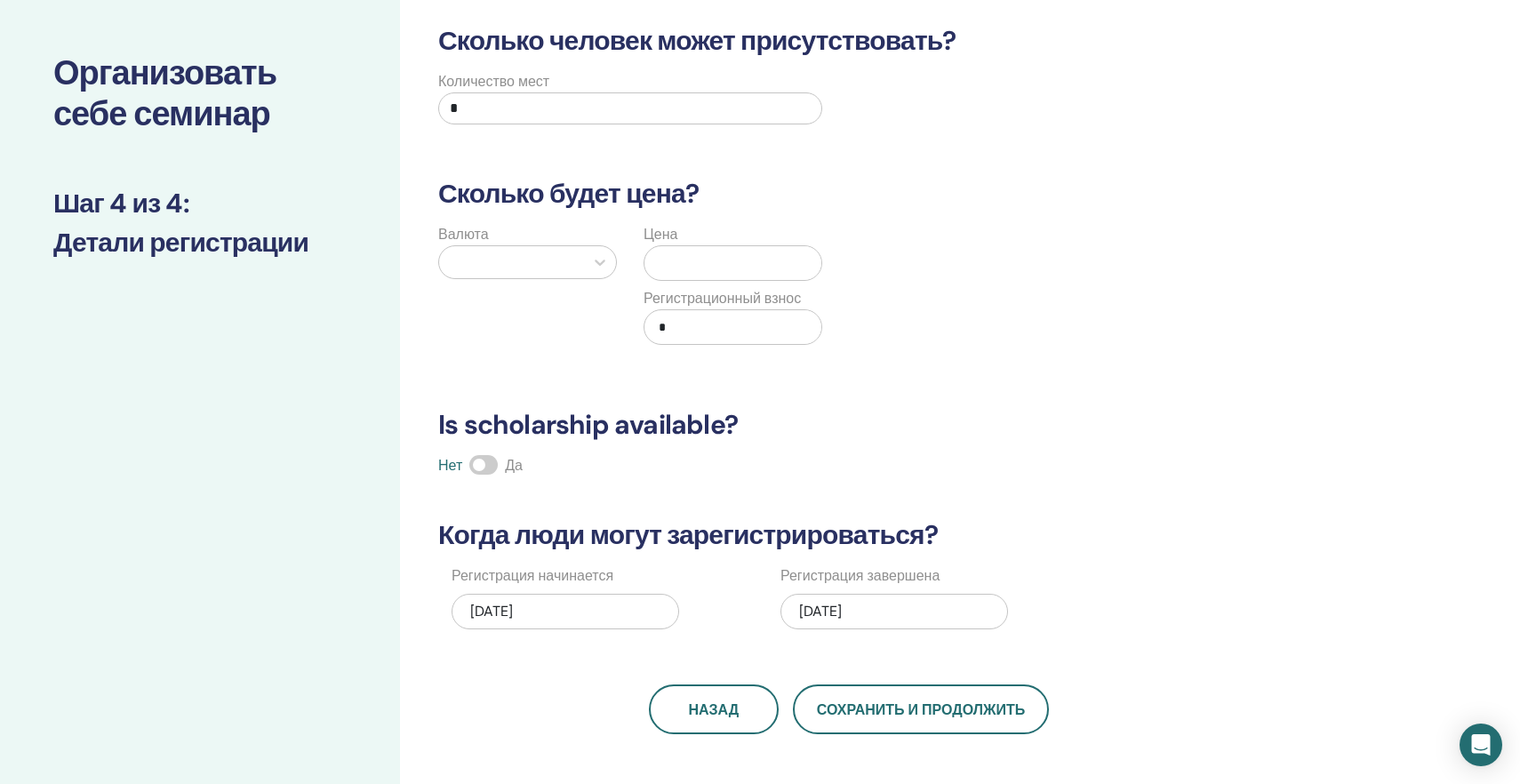
scroll to position [72, 0]
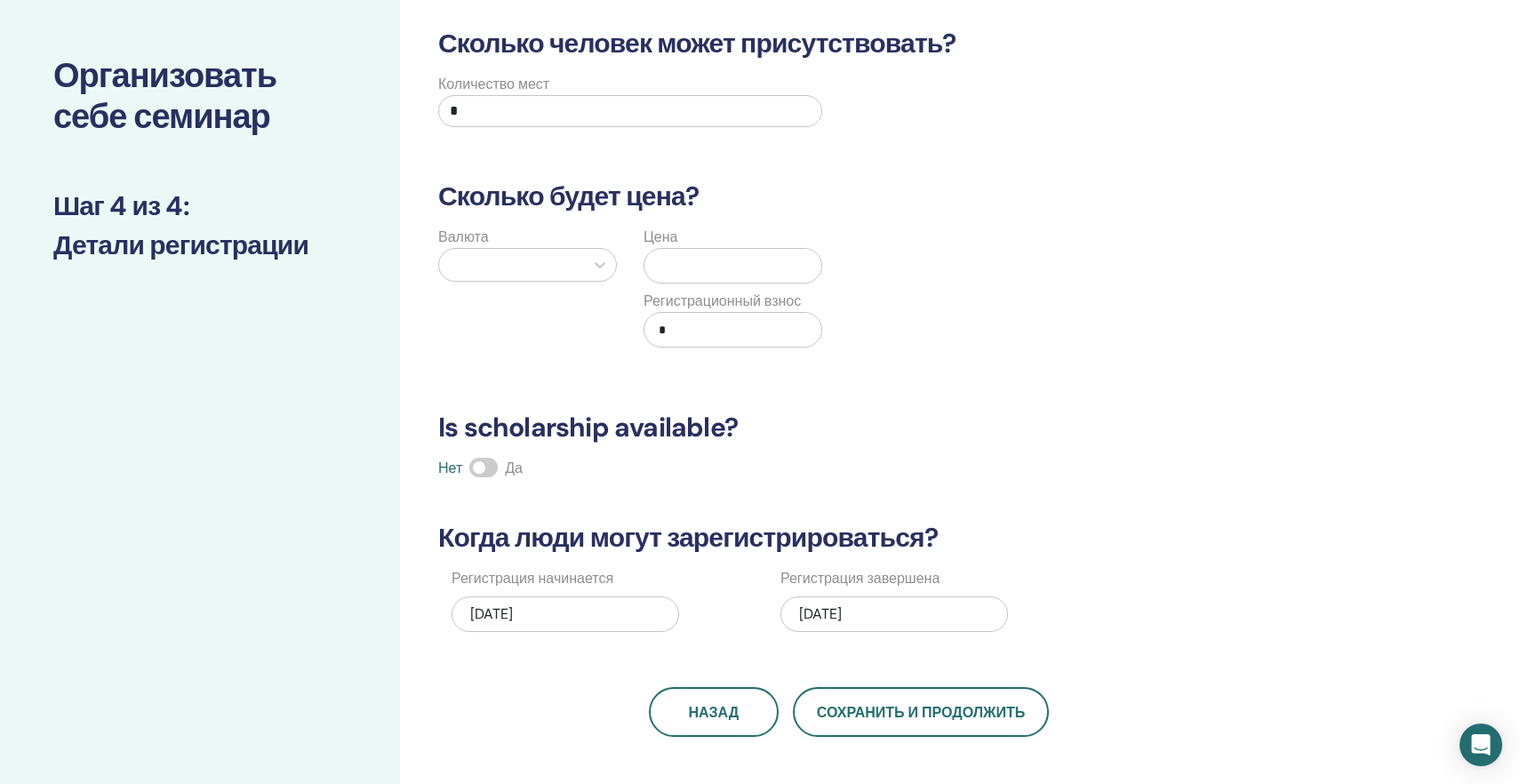
click at [513, 112] on input "*" at bounding box center [630, 111] width 384 height 32
click at [602, 265] on icon at bounding box center [600, 265] width 11 height 6
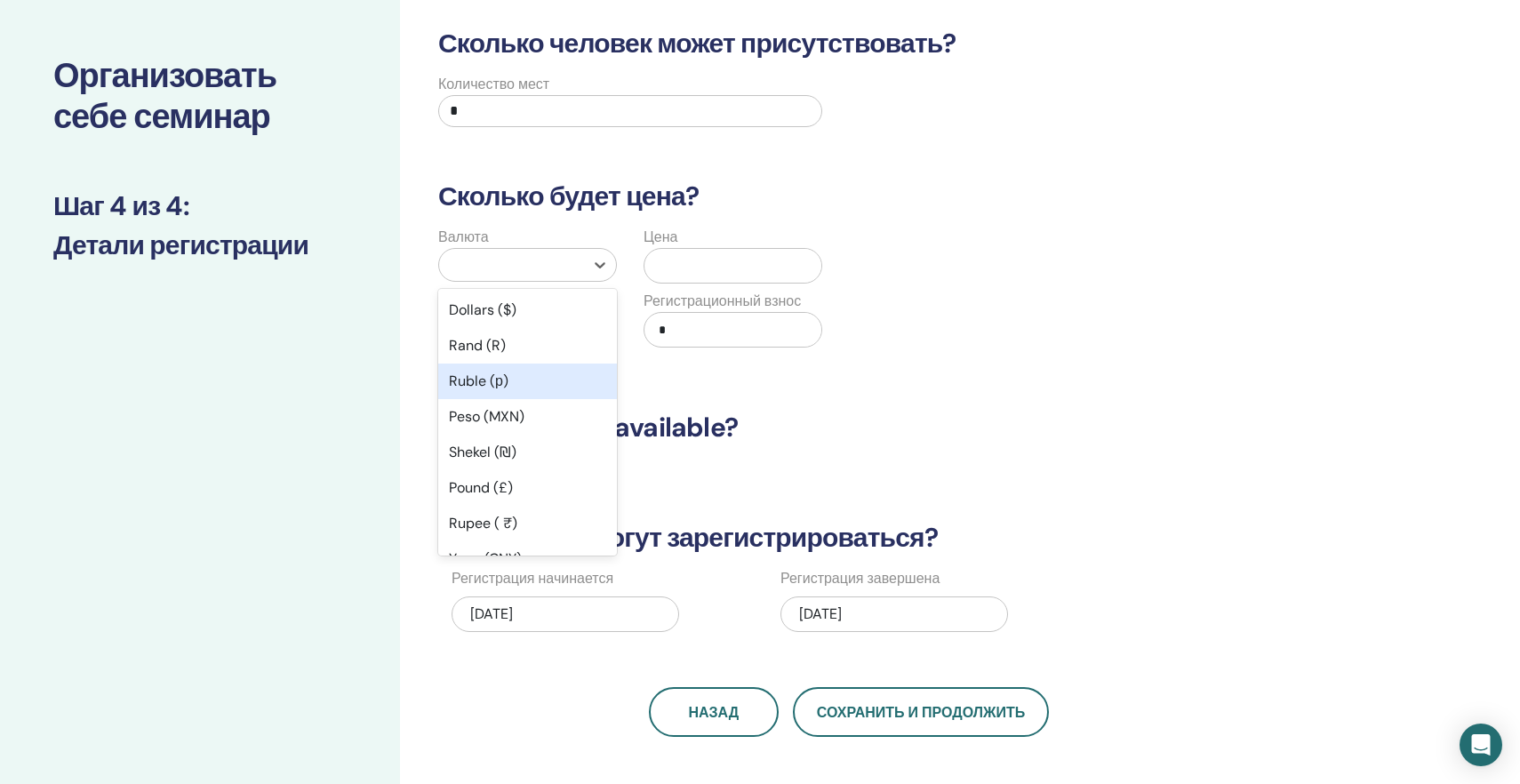
click at [564, 381] on div "Ruble (р)" at bounding box center [527, 381] width 178 height 35
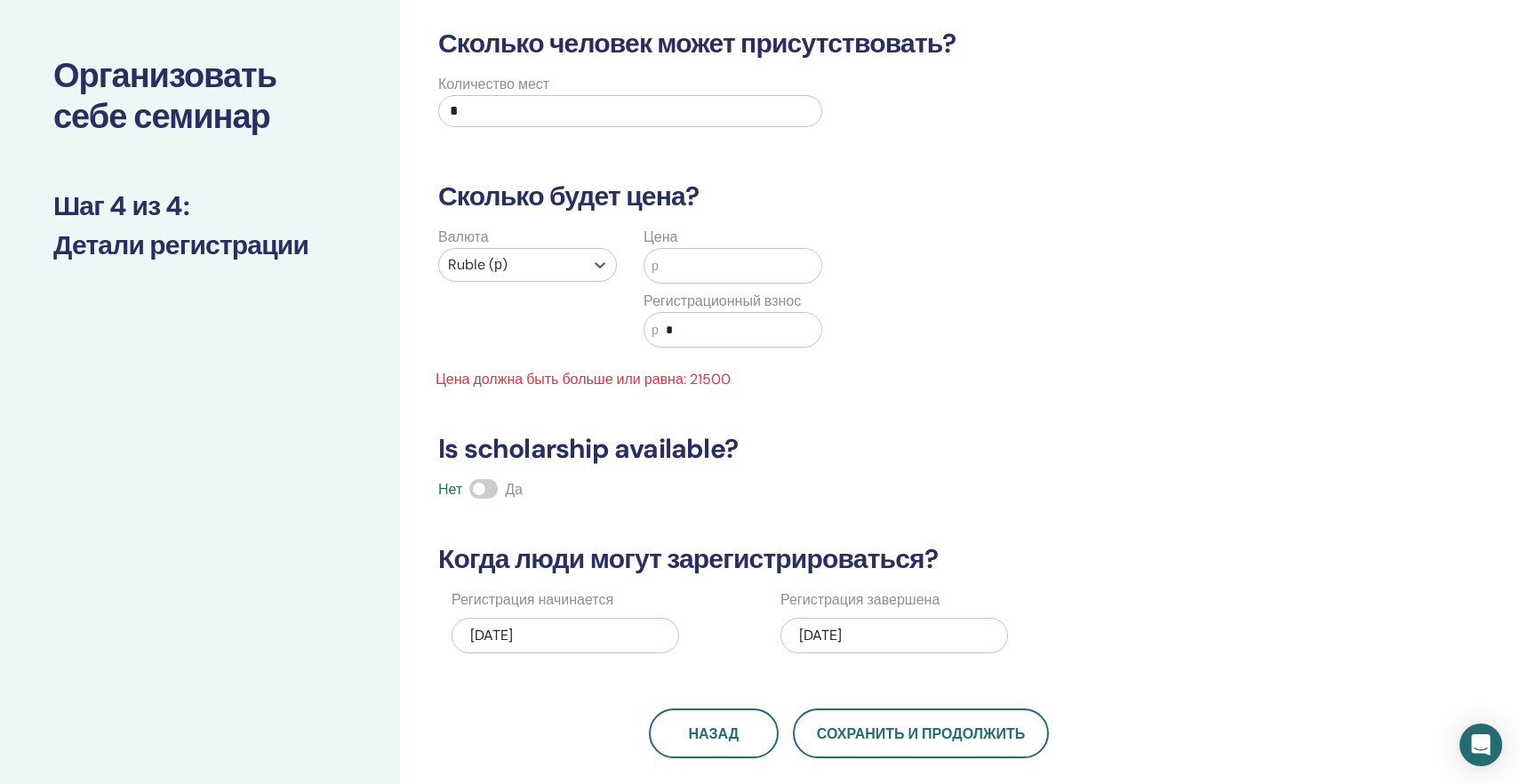
click at [680, 268] on input "text" at bounding box center [741, 265] width 163 height 34
click at [688, 327] on input "*" at bounding box center [741, 329] width 163 height 34
type input "****"
click at [688, 271] on input "text" at bounding box center [741, 265] width 163 height 34
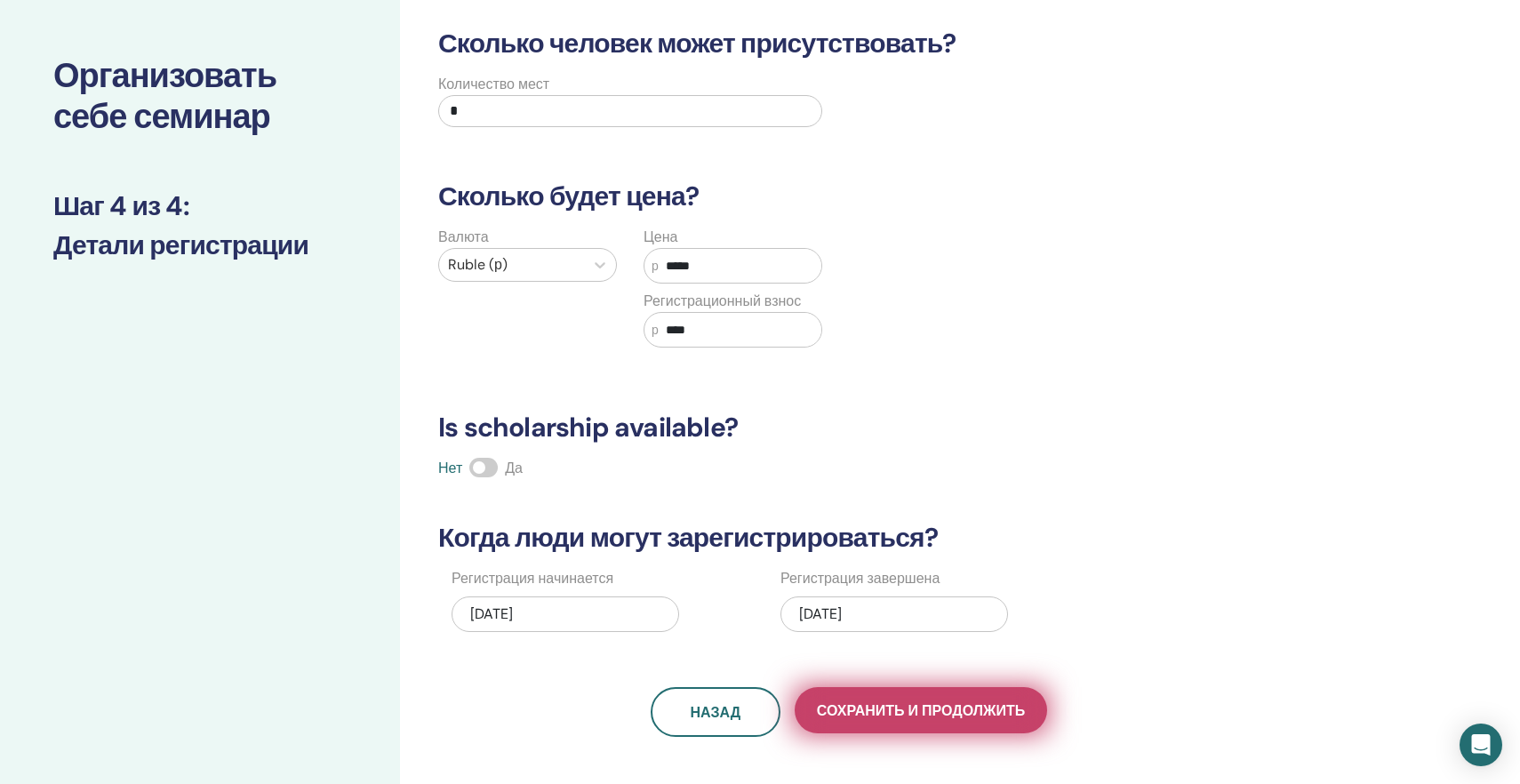
type input "*****"
click at [894, 702] on span "Сохранить и продолжить" at bounding box center [921, 711] width 208 height 18
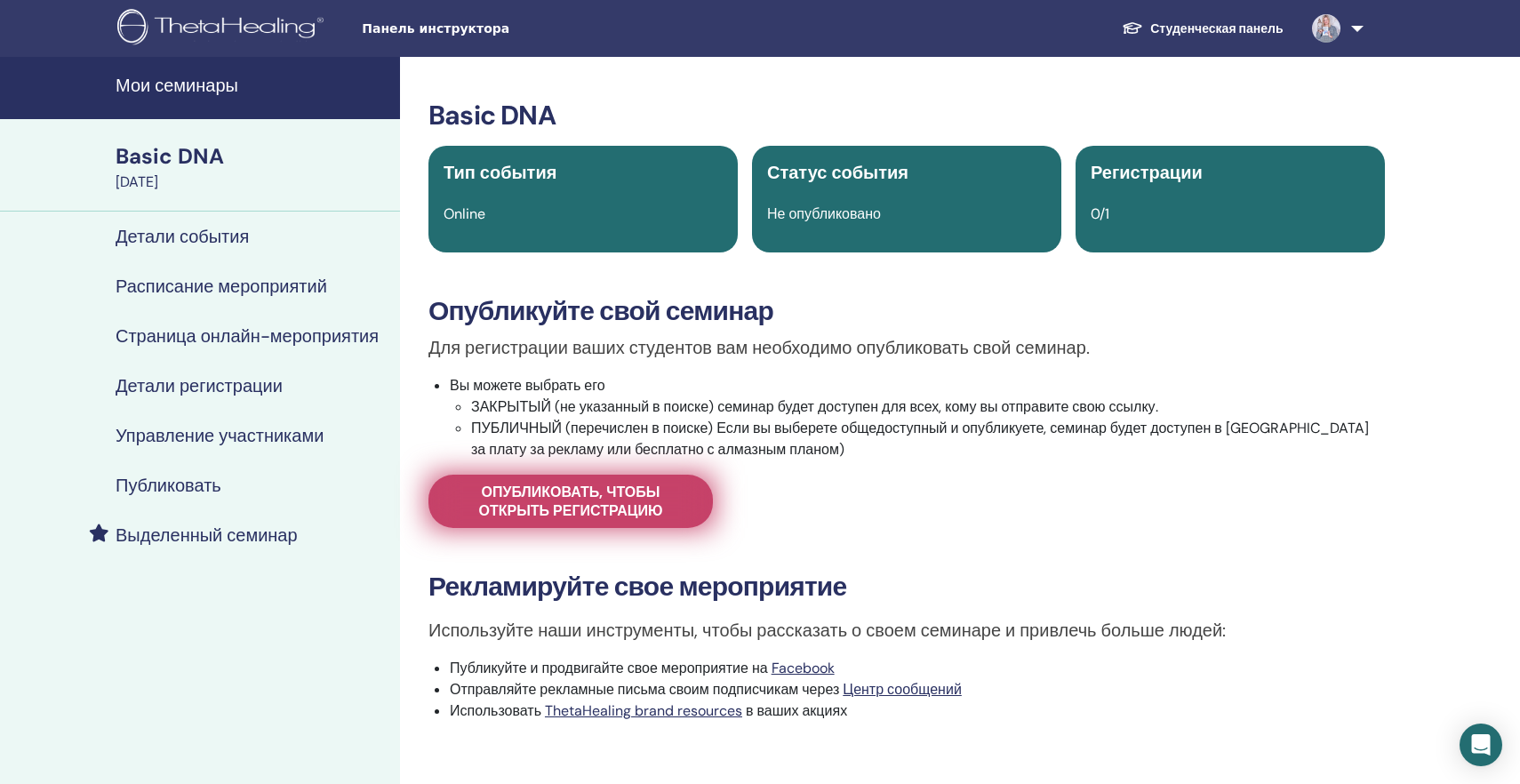
click at [528, 506] on span "Опубликовать, чтобы открыть регистрацию" at bounding box center [571, 501] width 240 height 37
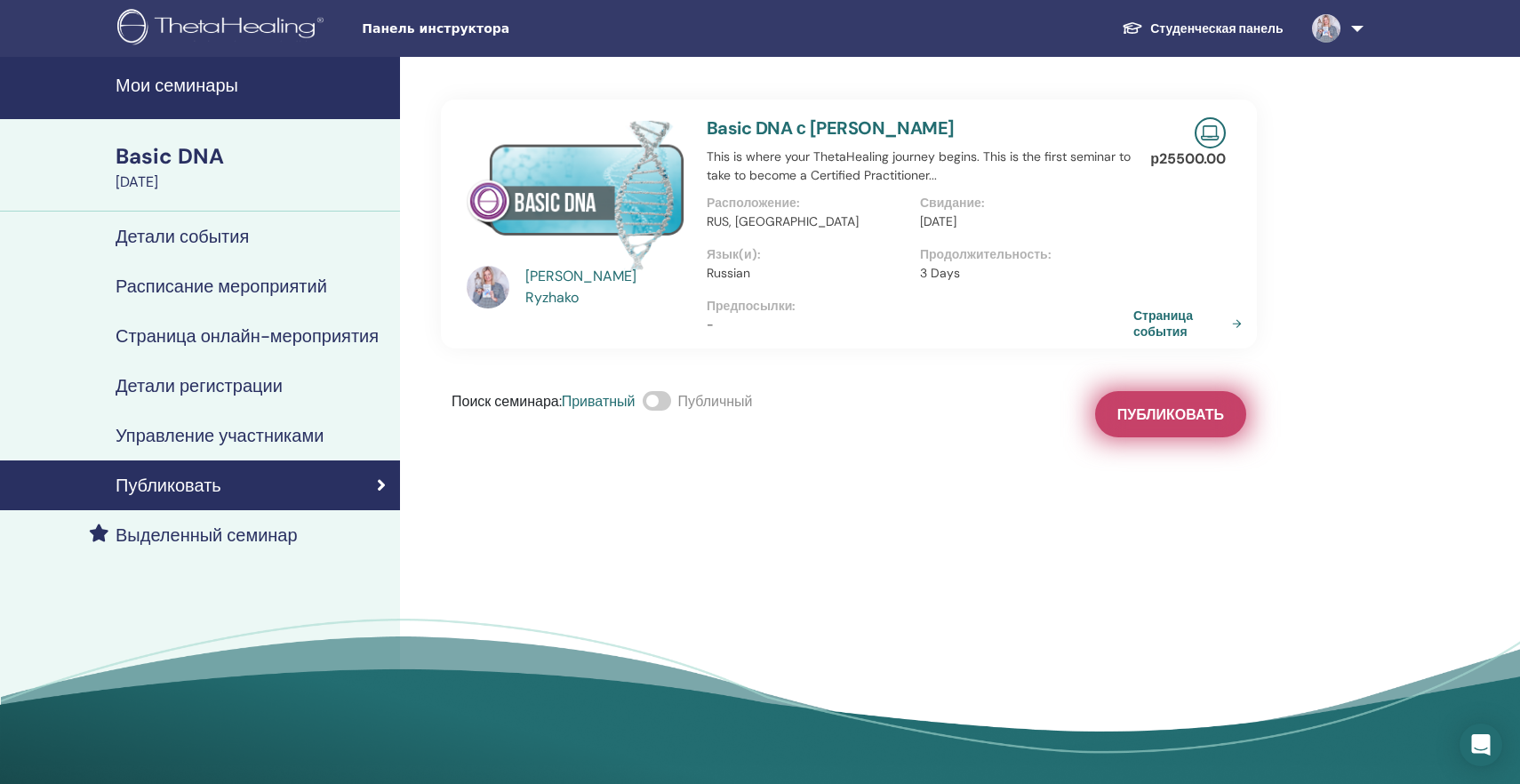
click at [1145, 423] on span "Публиковать" at bounding box center [1171, 414] width 106 height 18
click at [671, 400] on span at bounding box center [656, 400] width 29 height 19
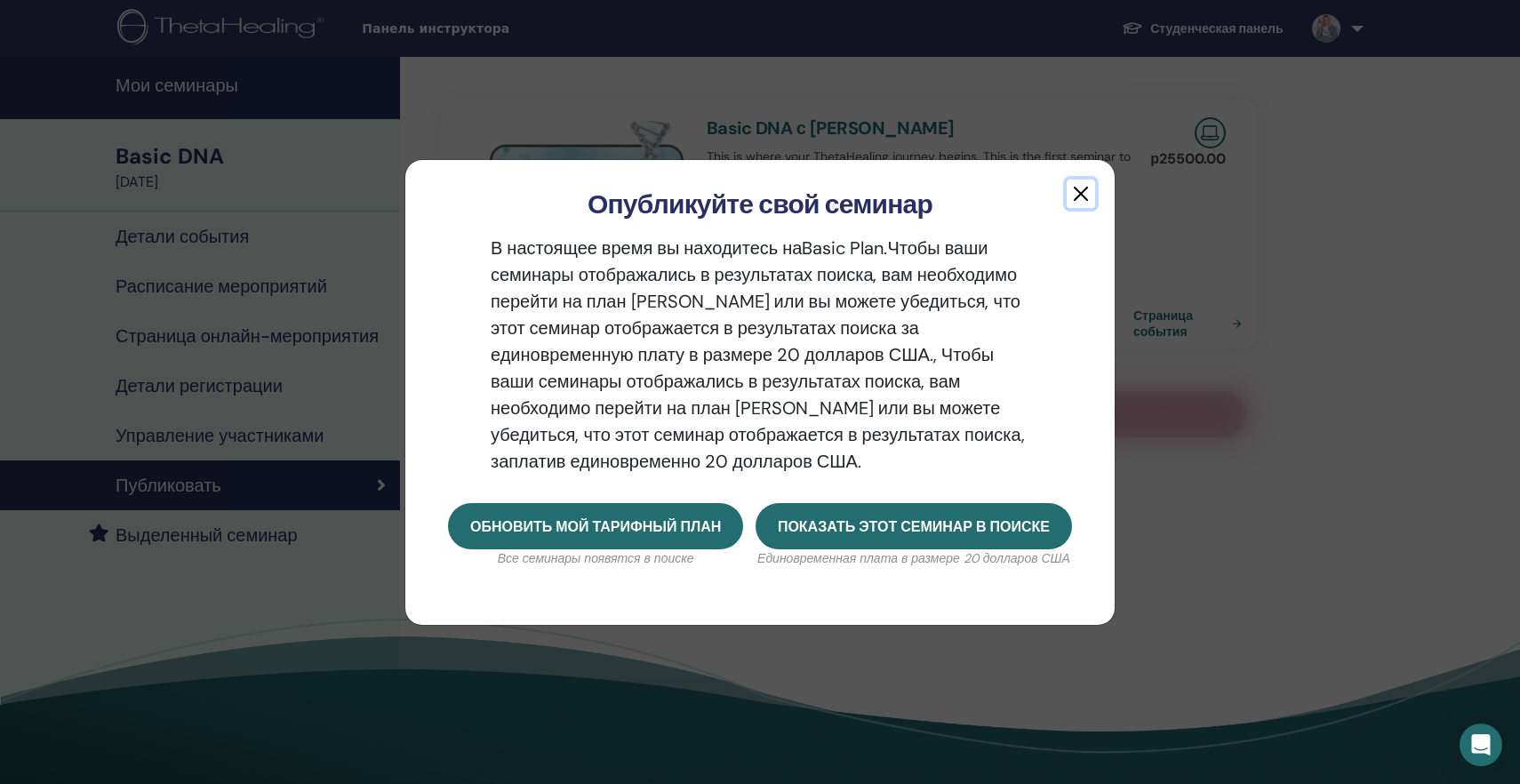
click at [1083, 195] on button "button" at bounding box center [1081, 193] width 29 height 29
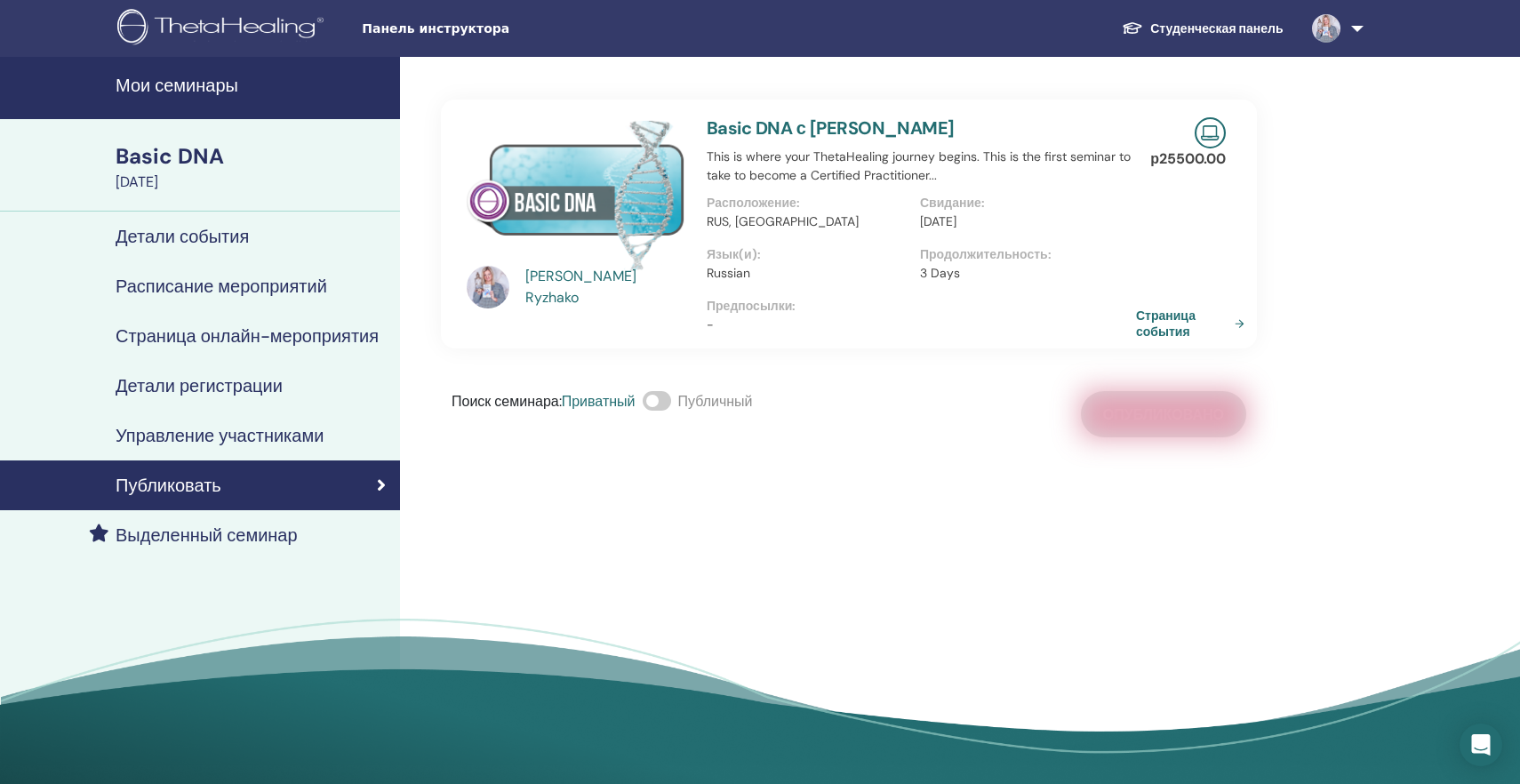
click at [1154, 317] on link "Страница события" at bounding box center [1194, 324] width 116 height 32
